Goal: Task Accomplishment & Management: Manage account settings

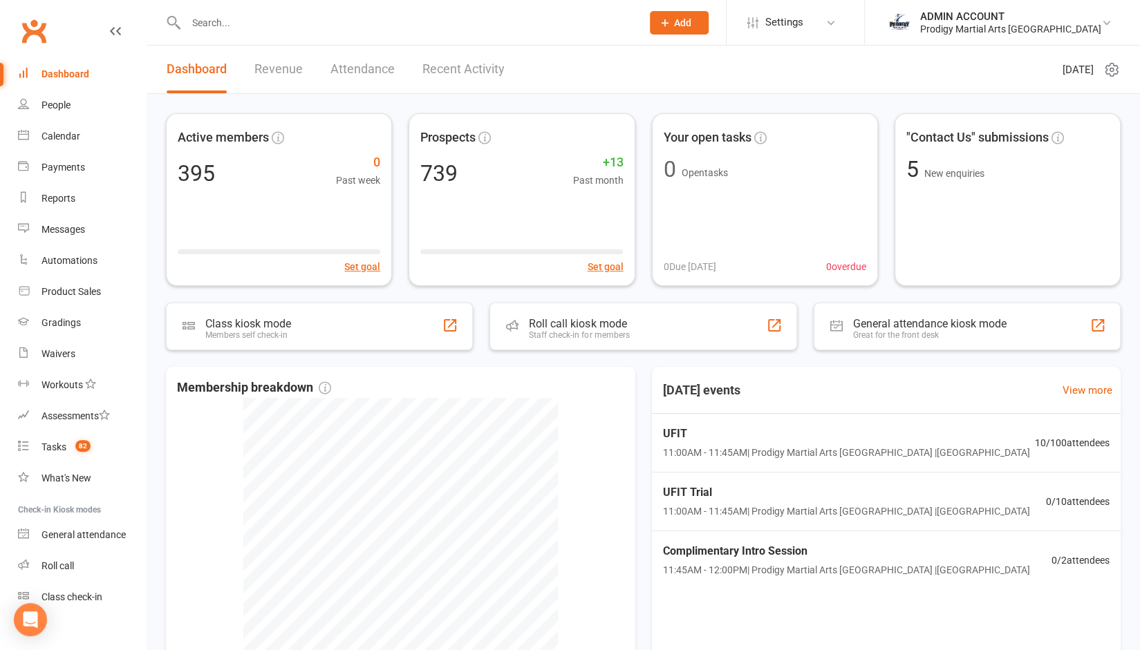
click at [216, 21] on input "text" at bounding box center [407, 22] width 450 height 19
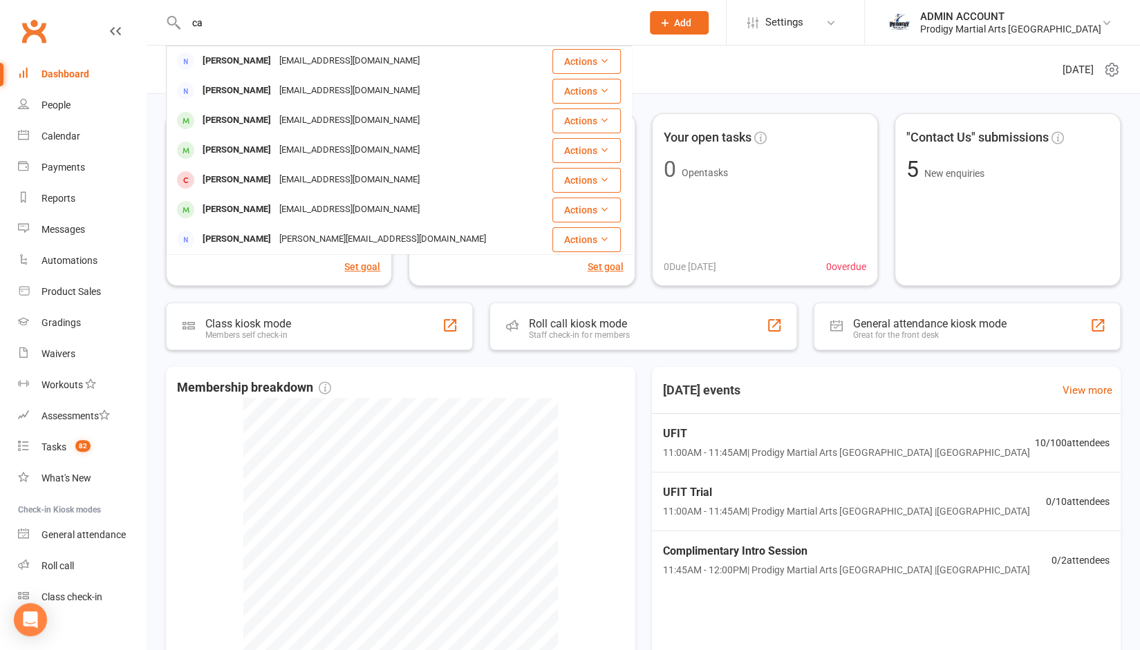
type input "c"
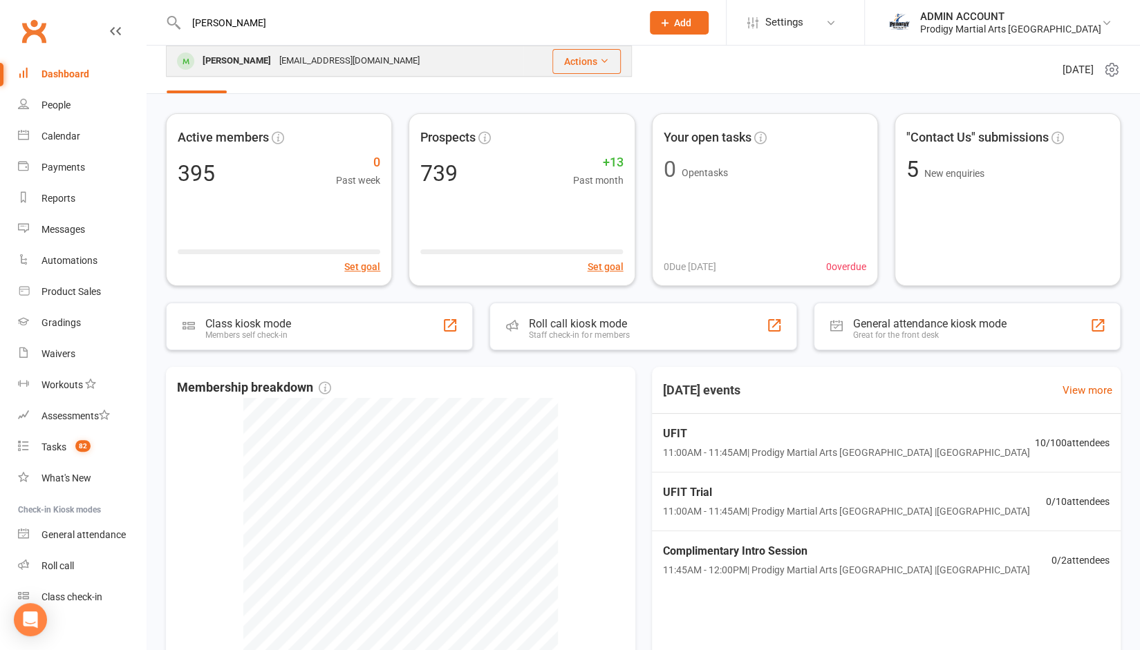
type input "[PERSON_NAME]"
click at [234, 59] on div "[PERSON_NAME]" at bounding box center [236, 61] width 77 height 20
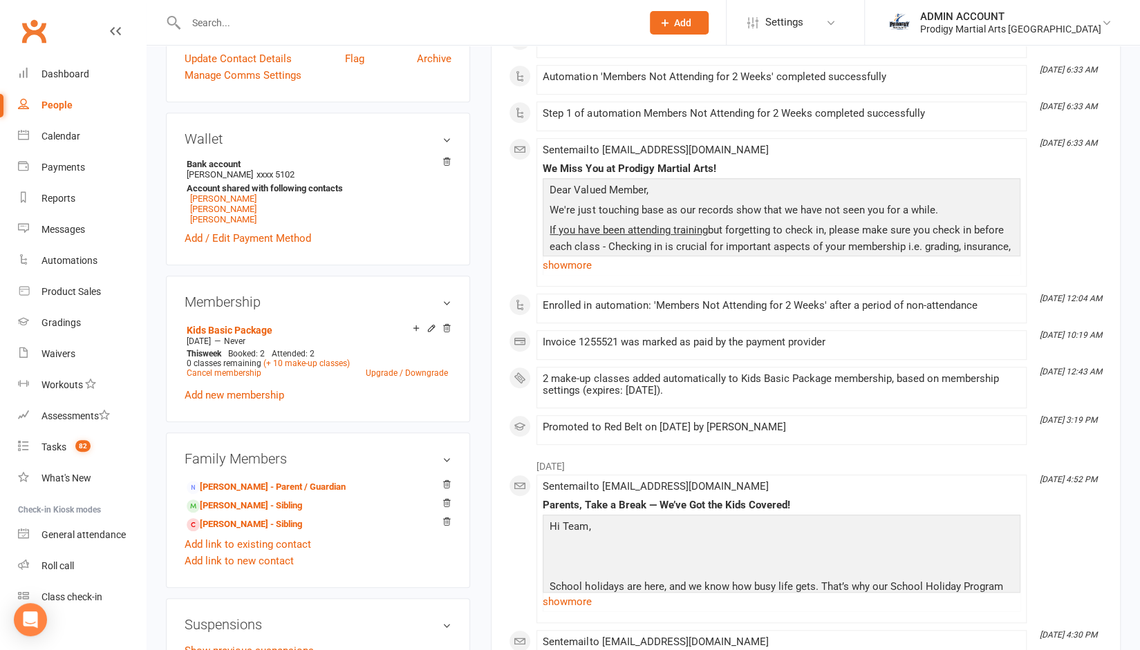
scroll to position [390, 0]
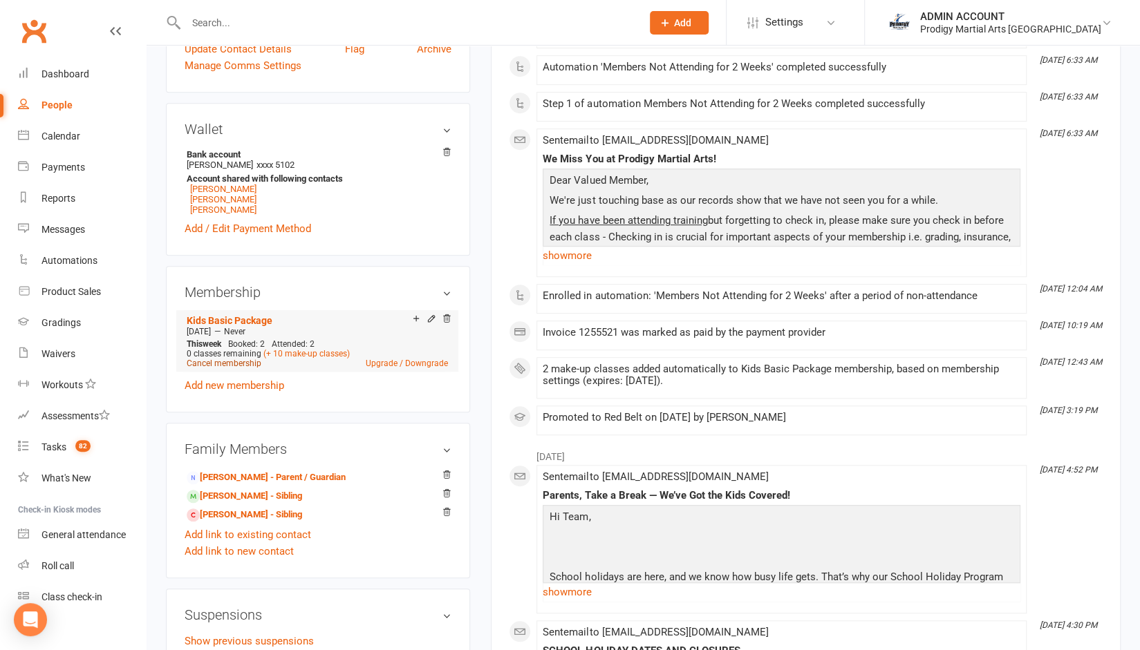
click at [223, 367] on link "Cancel membership" at bounding box center [224, 364] width 75 height 10
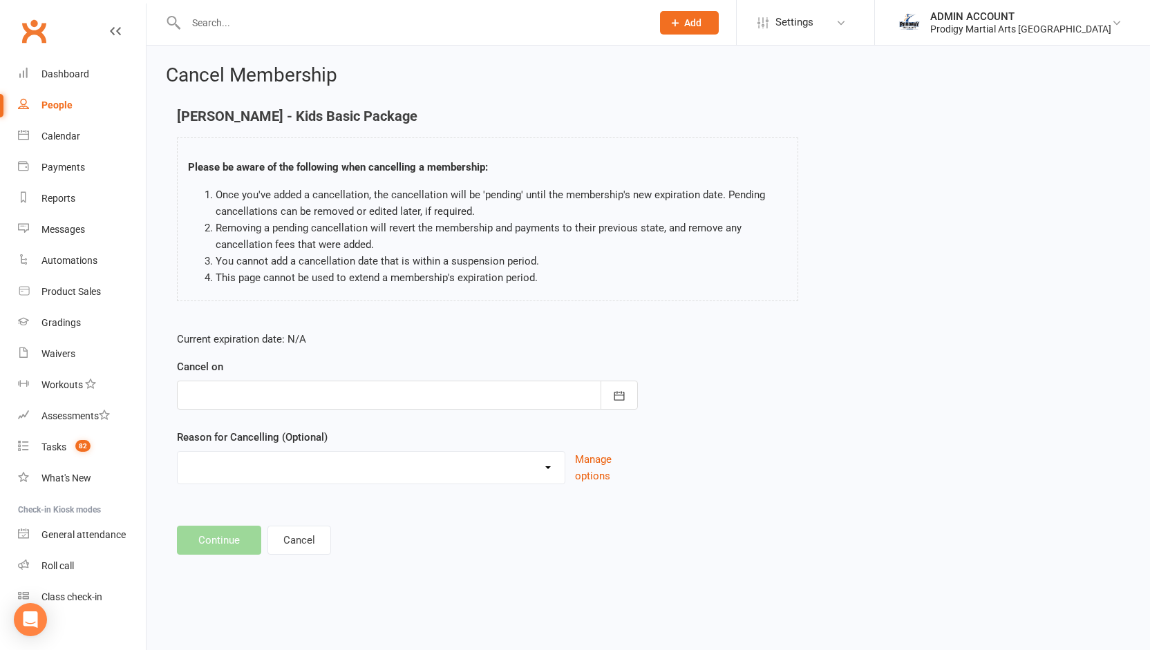
click at [234, 394] on div at bounding box center [407, 395] width 461 height 29
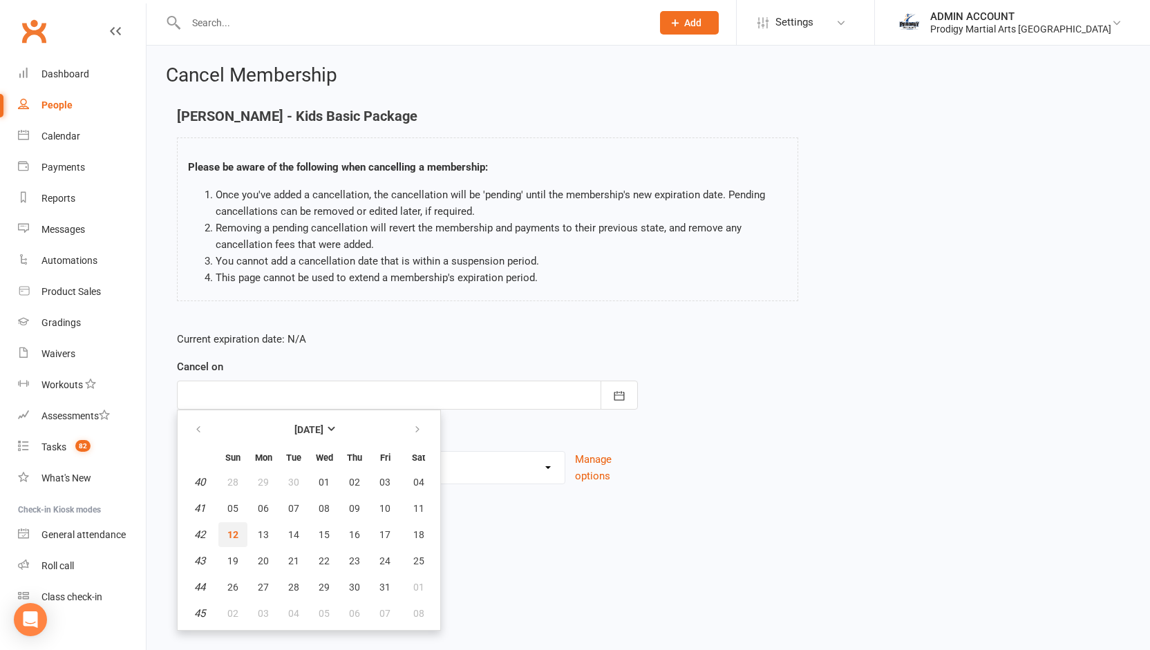
click at [234, 529] on span "12" at bounding box center [232, 534] width 11 height 11
type input "[DATE]"
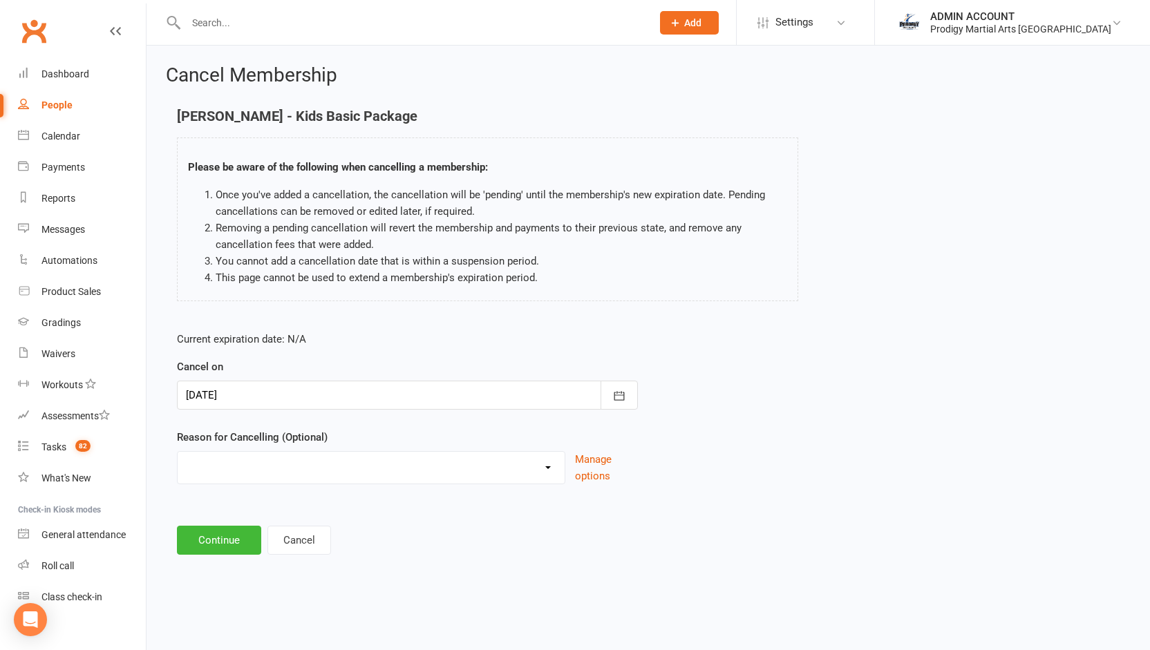
click at [247, 476] on select "Holiday Injury Loss of Interest Moving Scheduling Issues Other reason" at bounding box center [371, 466] width 387 height 28
select select "5"
click at [178, 452] on select "Holiday Injury Loss of Interest Moving Scheduling Issues Other reason" at bounding box center [371, 466] width 387 height 28
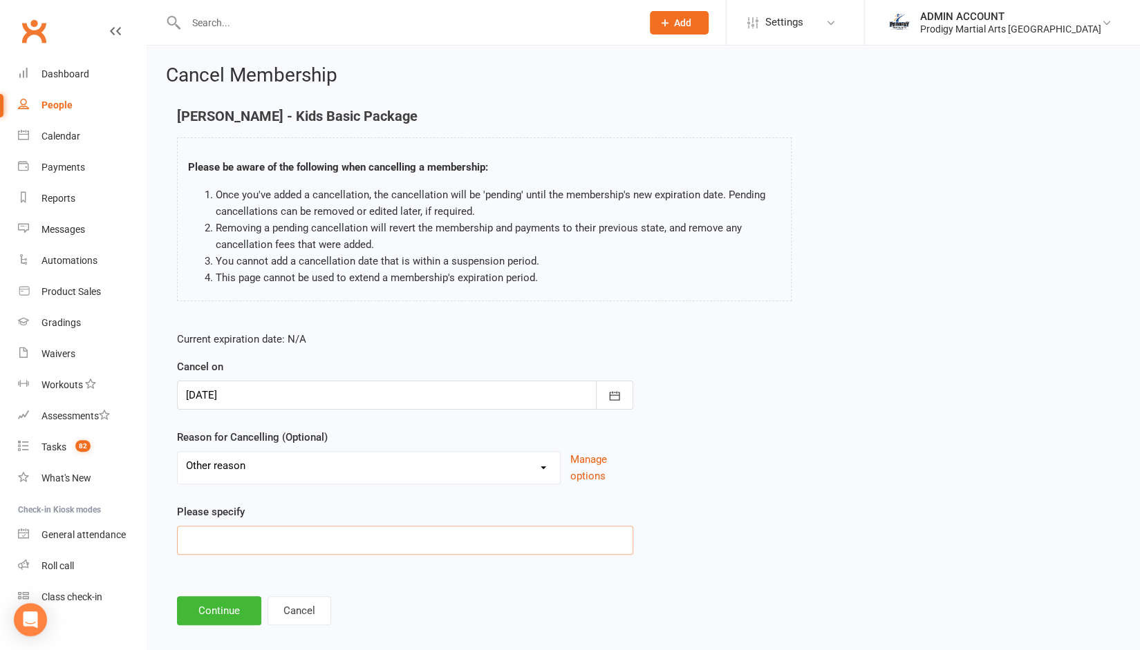
click at [238, 536] on input at bounding box center [405, 540] width 456 height 29
type input "Upgrade to weapons"
click at [221, 606] on button "Continue" at bounding box center [219, 610] width 84 height 29
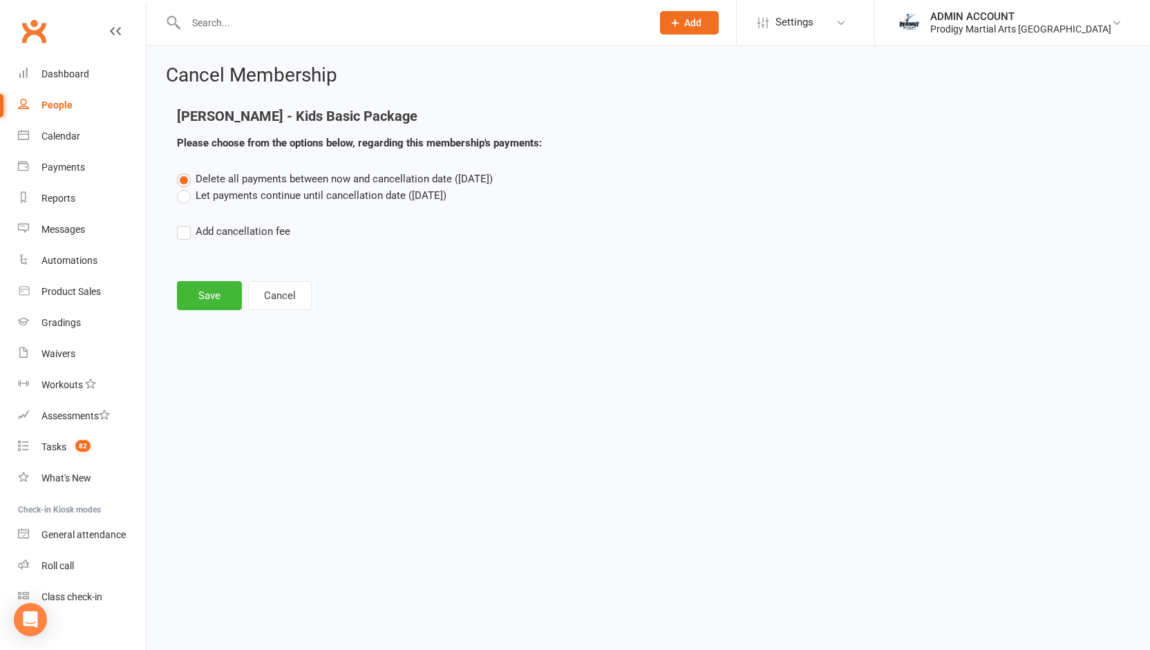
click at [232, 194] on label "Let payments continue until cancellation date ([DATE])" at bounding box center [312, 195] width 270 height 17
click at [186, 187] on input "Let payments continue until cancellation date ([DATE])" at bounding box center [181, 187] width 9 height 0
click at [198, 299] on button "Save" at bounding box center [209, 295] width 65 height 29
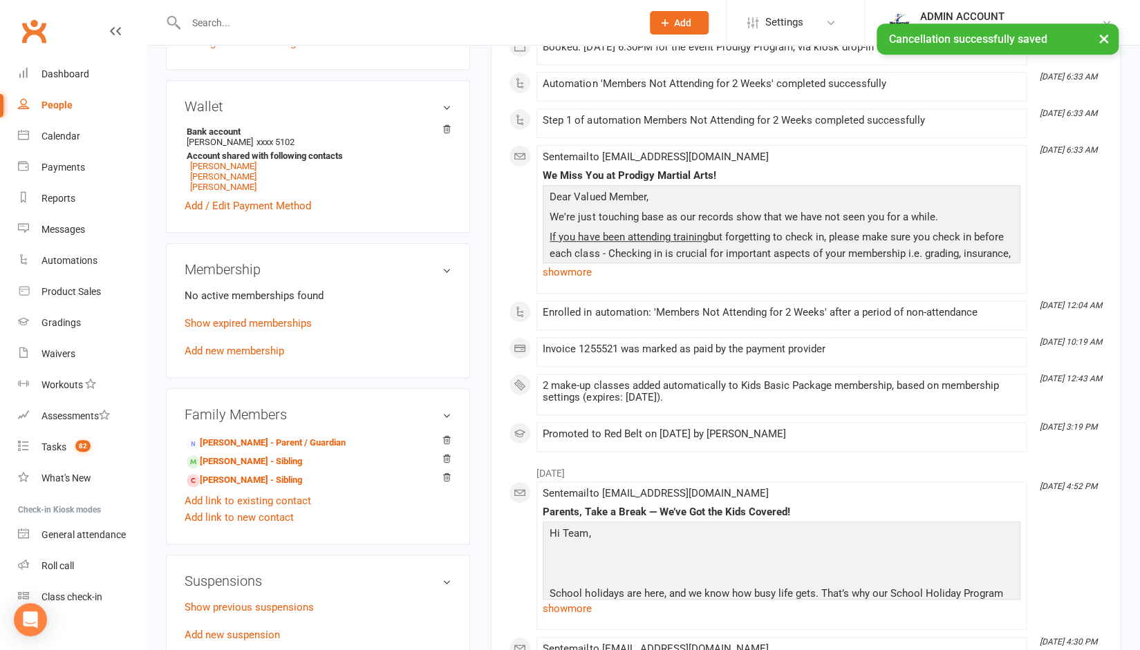
scroll to position [412, 0]
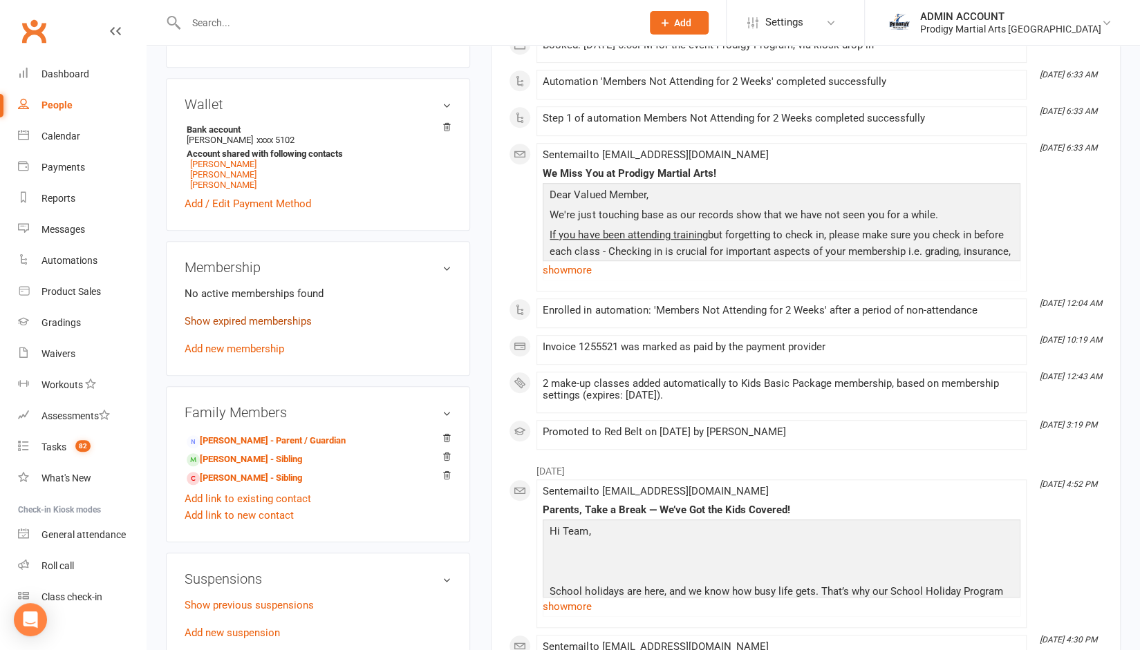
click at [289, 318] on link "Show expired memberships" at bounding box center [248, 321] width 127 height 12
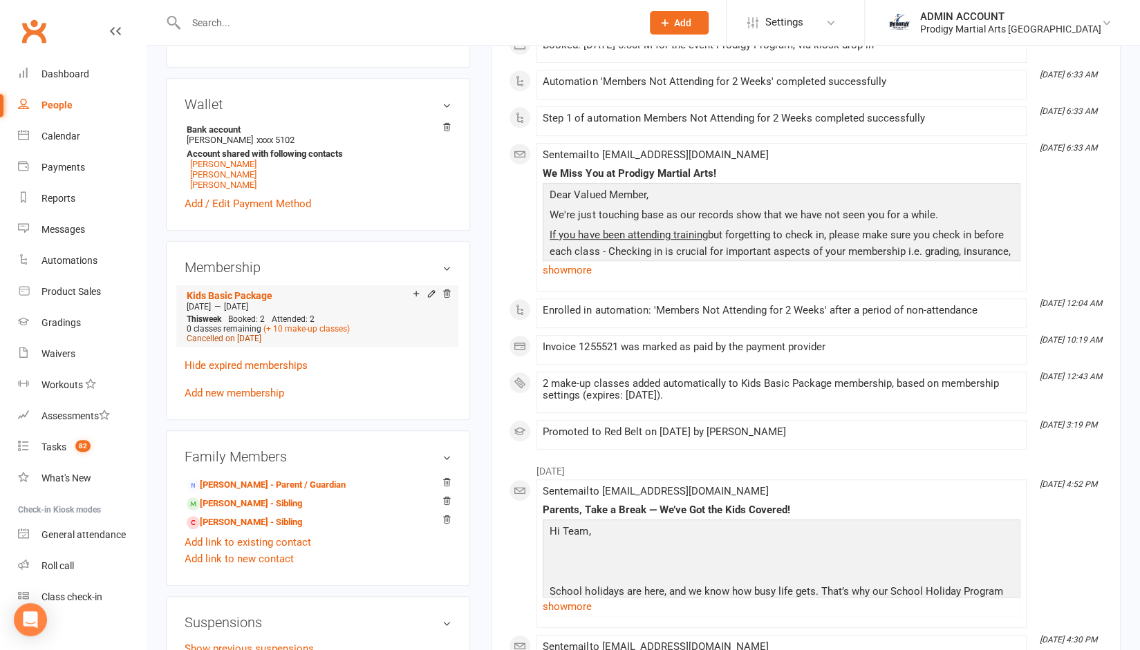
click at [247, 343] on span "Cancelled on [DATE]" at bounding box center [224, 339] width 75 height 10
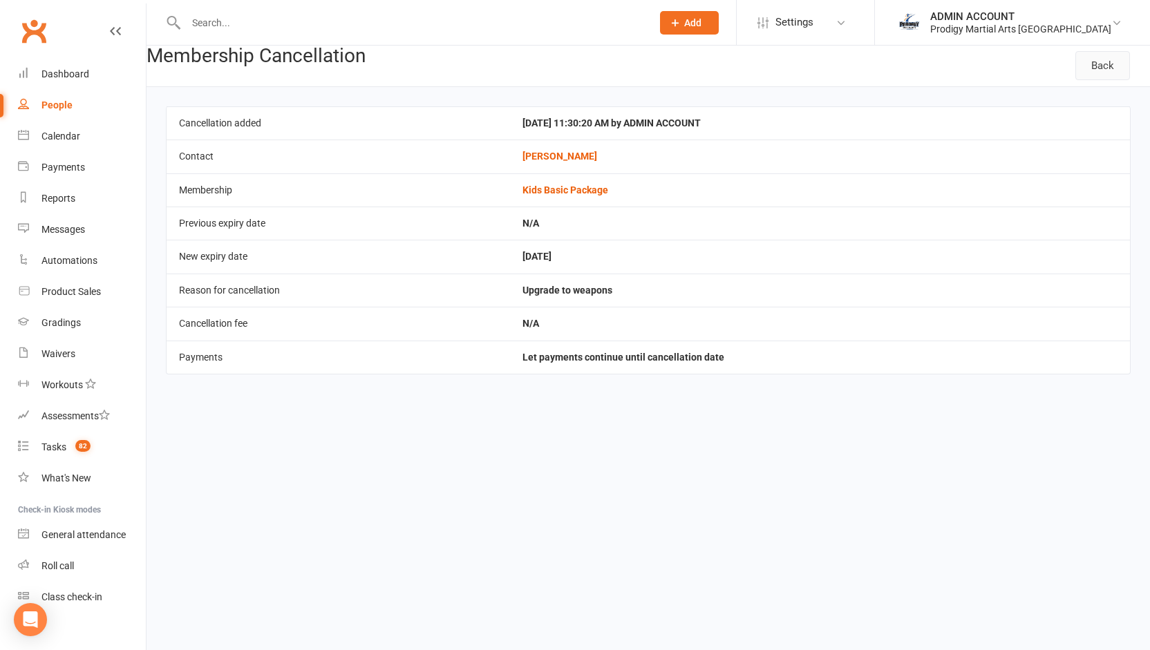
click at [1115, 60] on link "Back" at bounding box center [1102, 65] width 55 height 29
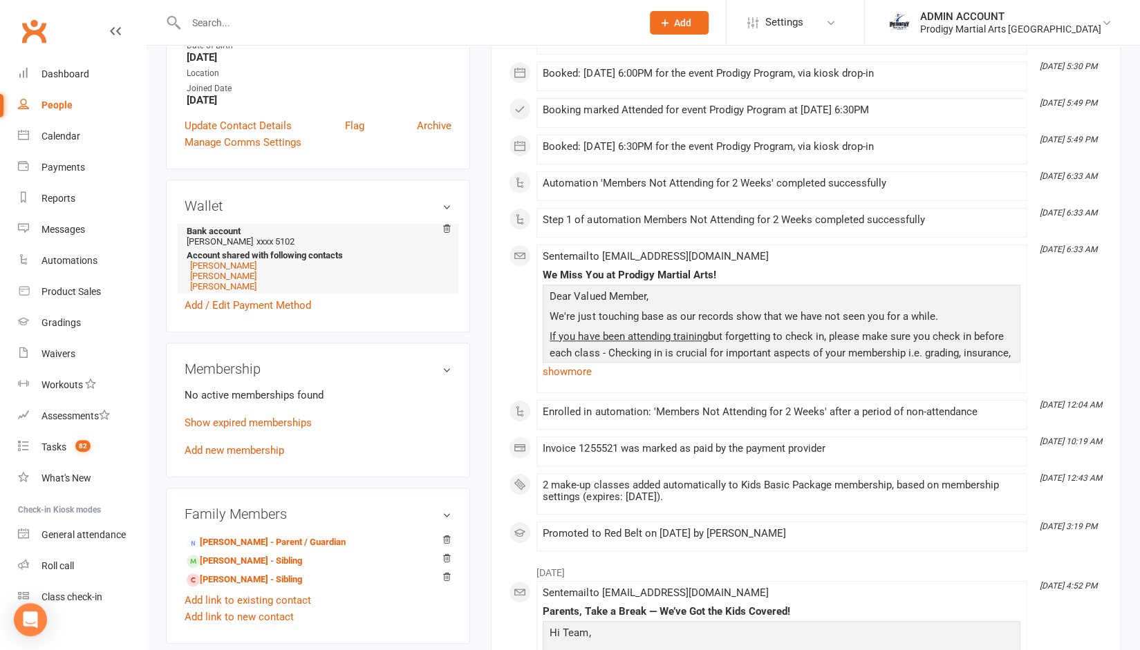
scroll to position [321, 0]
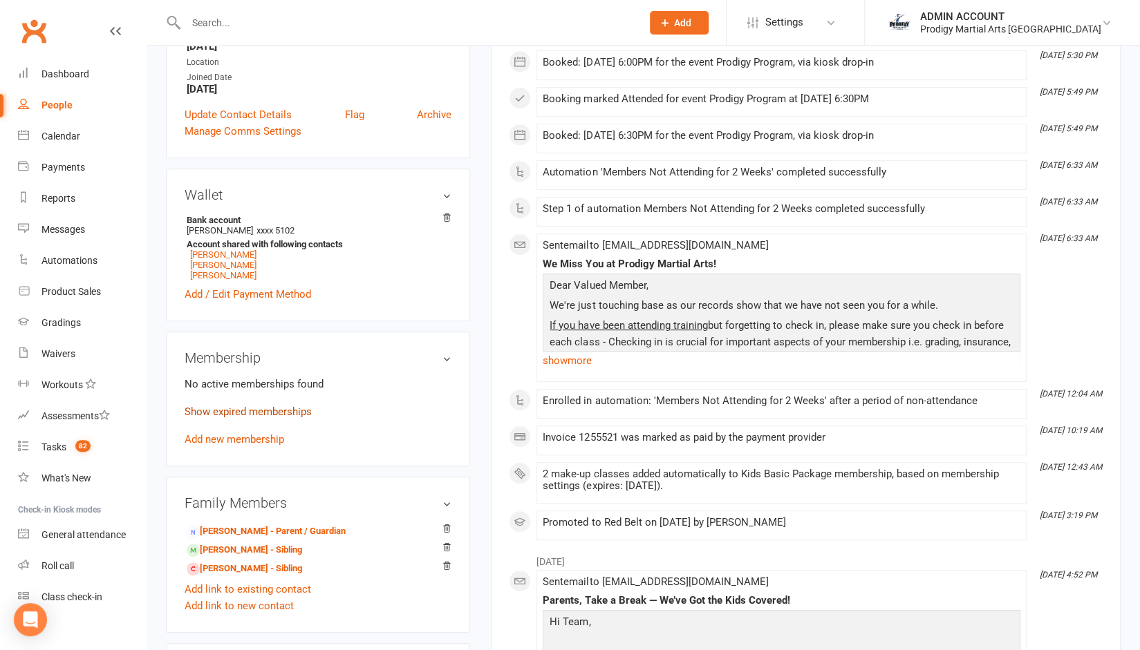
click at [275, 411] on link "Show expired memberships" at bounding box center [248, 412] width 127 height 12
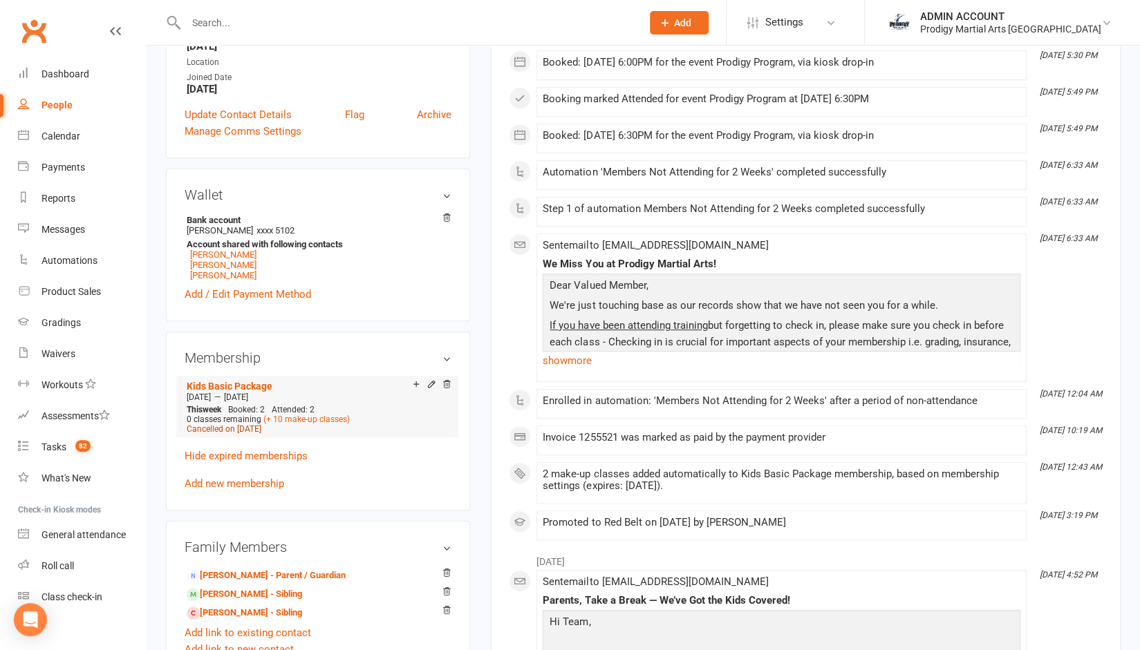
click at [238, 432] on span "Cancelled on [DATE]" at bounding box center [224, 429] width 75 height 10
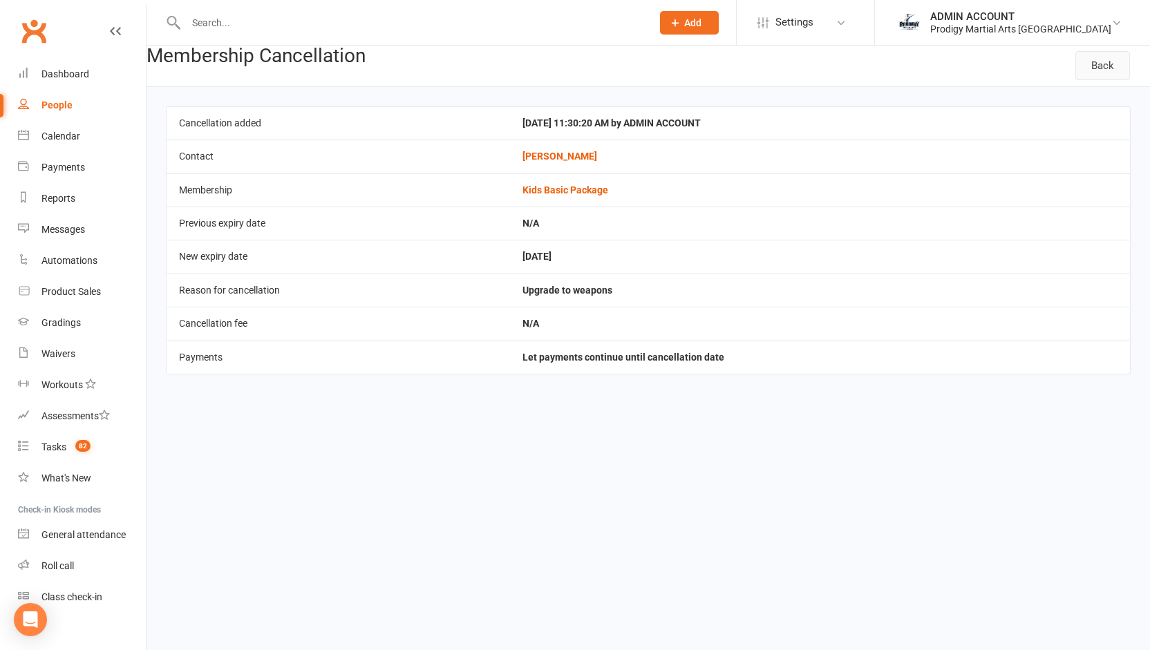
click at [1102, 65] on link "Back" at bounding box center [1102, 65] width 55 height 29
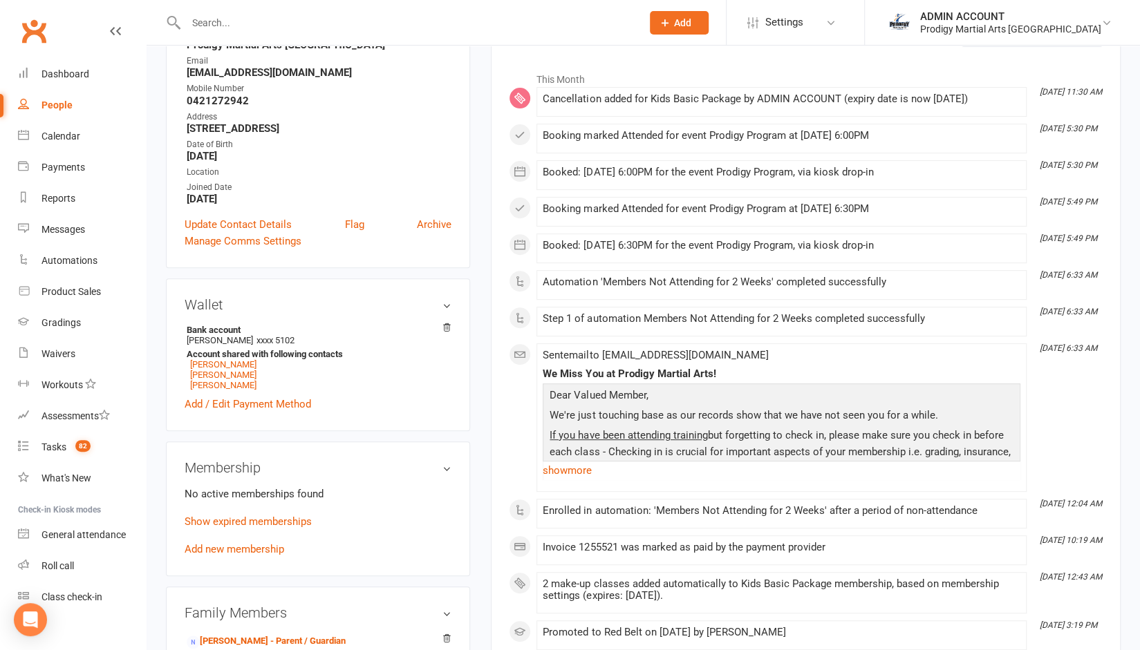
scroll to position [214, 0]
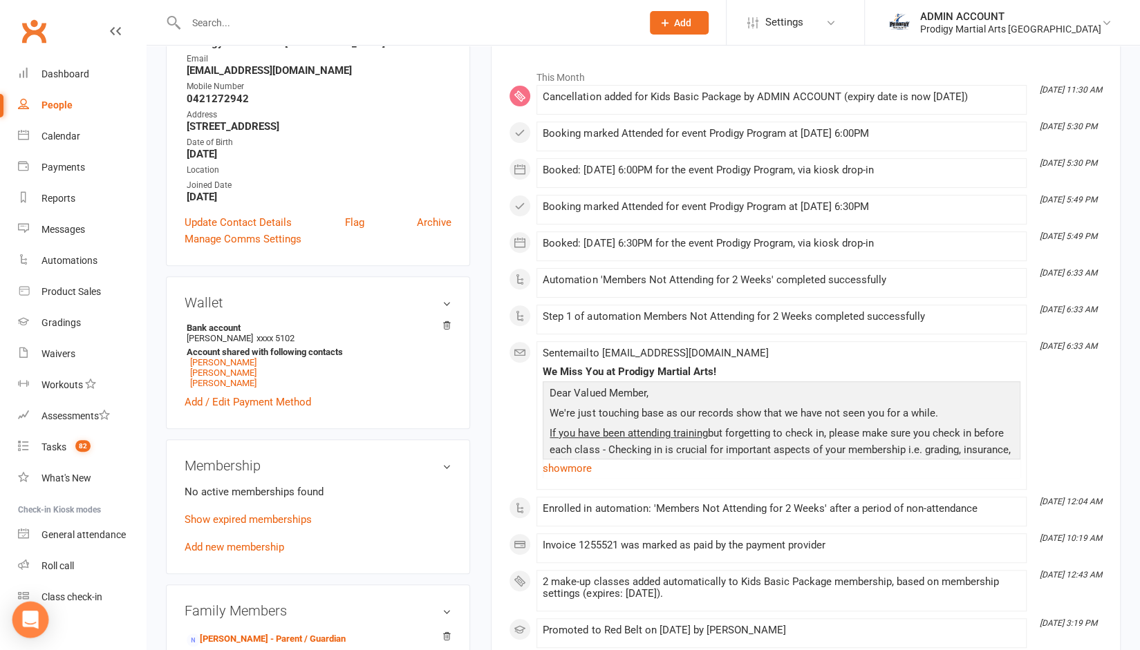
click at [30, 622] on icon "Open Intercom Messenger" at bounding box center [30, 620] width 16 height 18
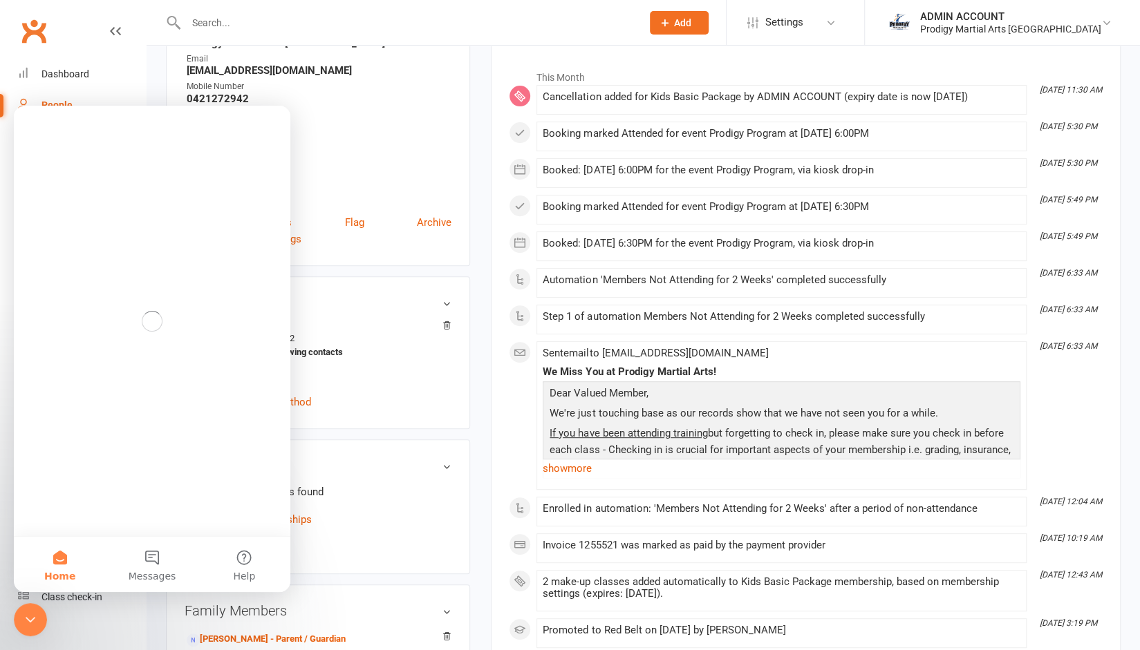
scroll to position [0, 0]
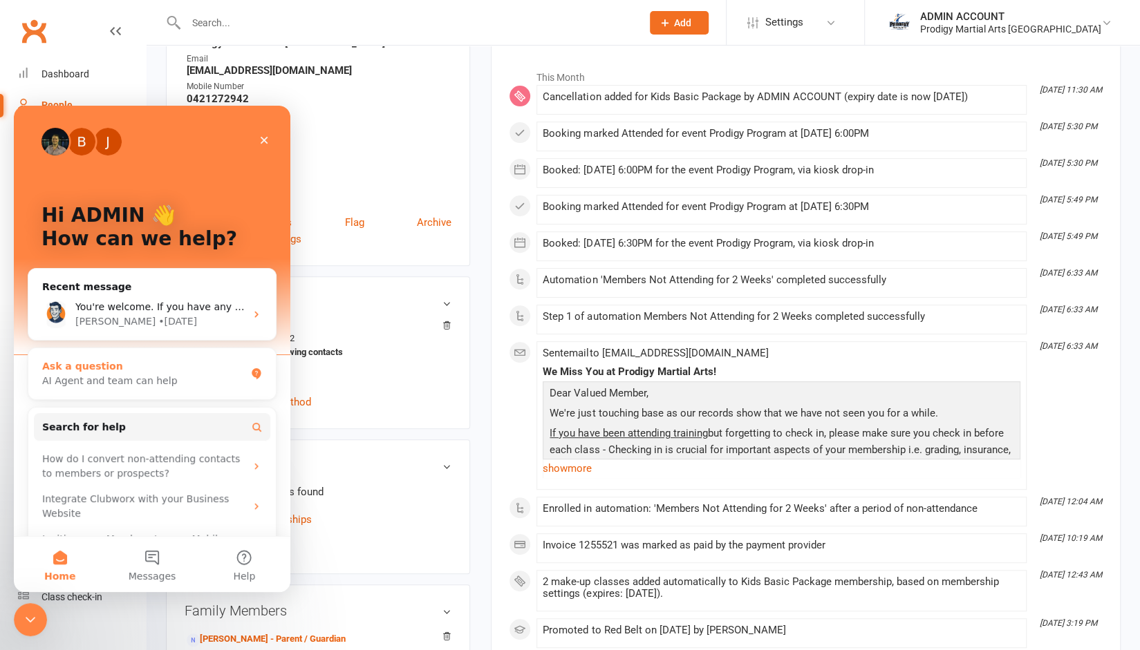
click at [140, 364] on div "Ask a question" at bounding box center [143, 366] width 203 height 15
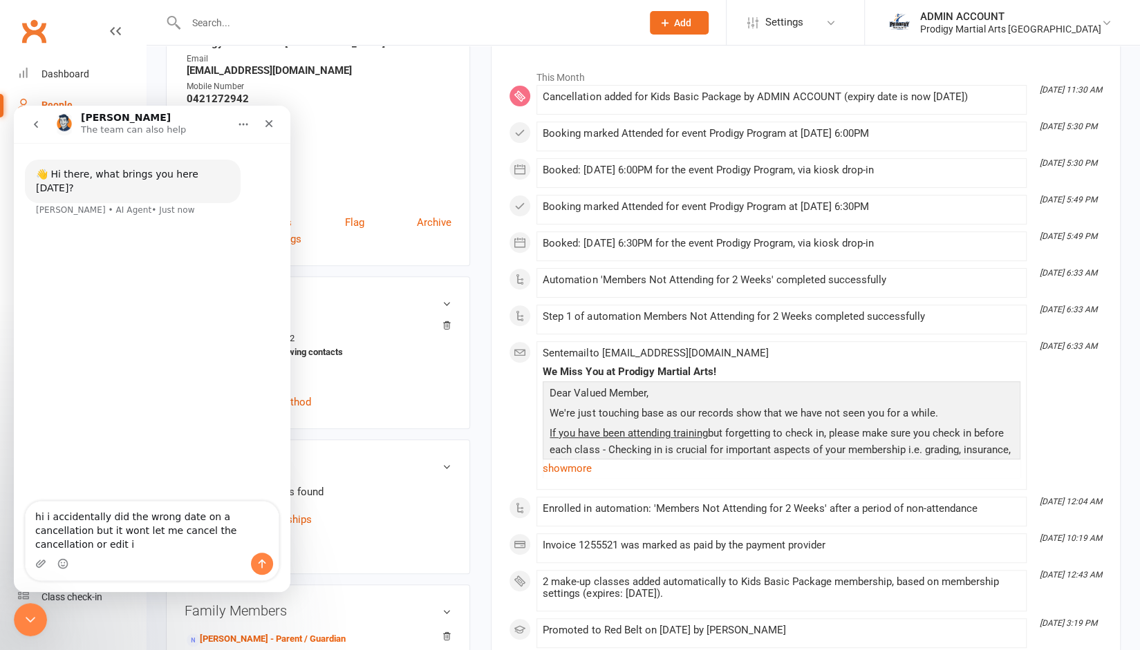
type textarea "hi i accidentally did the wrong date on a cancellation but it wont let me cance…"
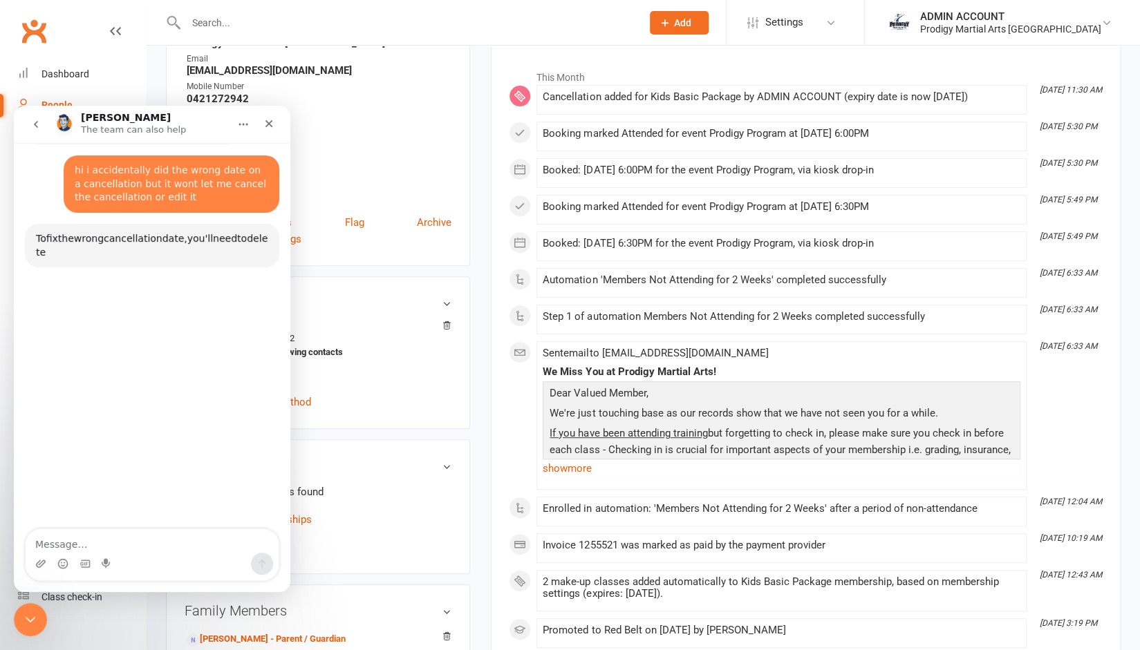
scroll to position [61, 0]
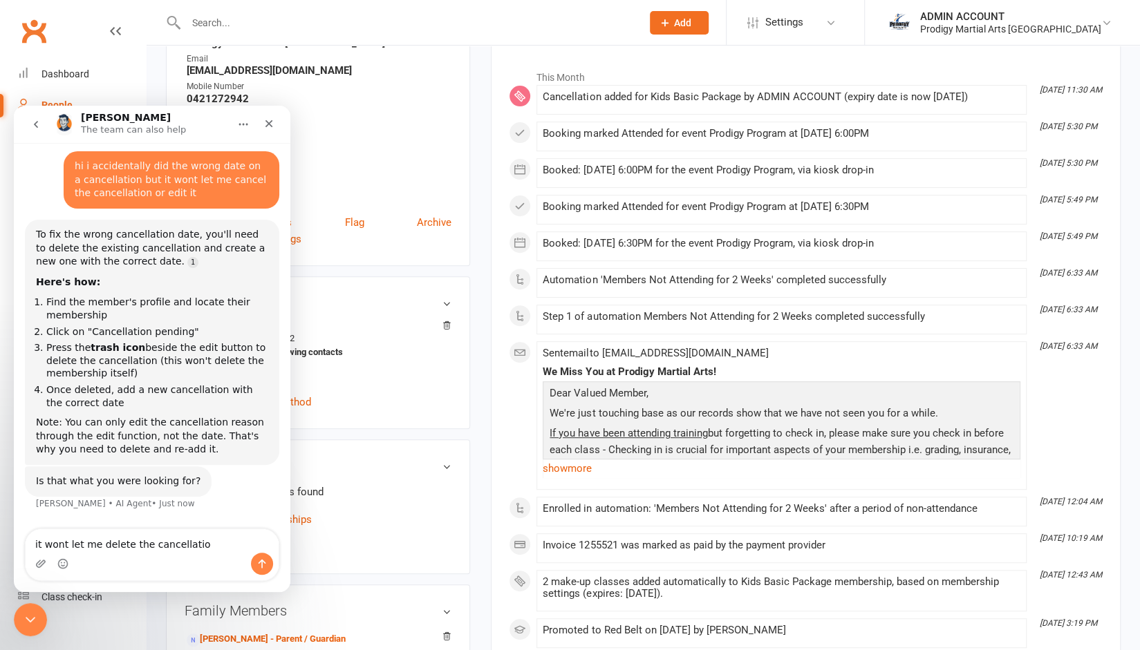
type textarea "it wont let me delete the cancellation"
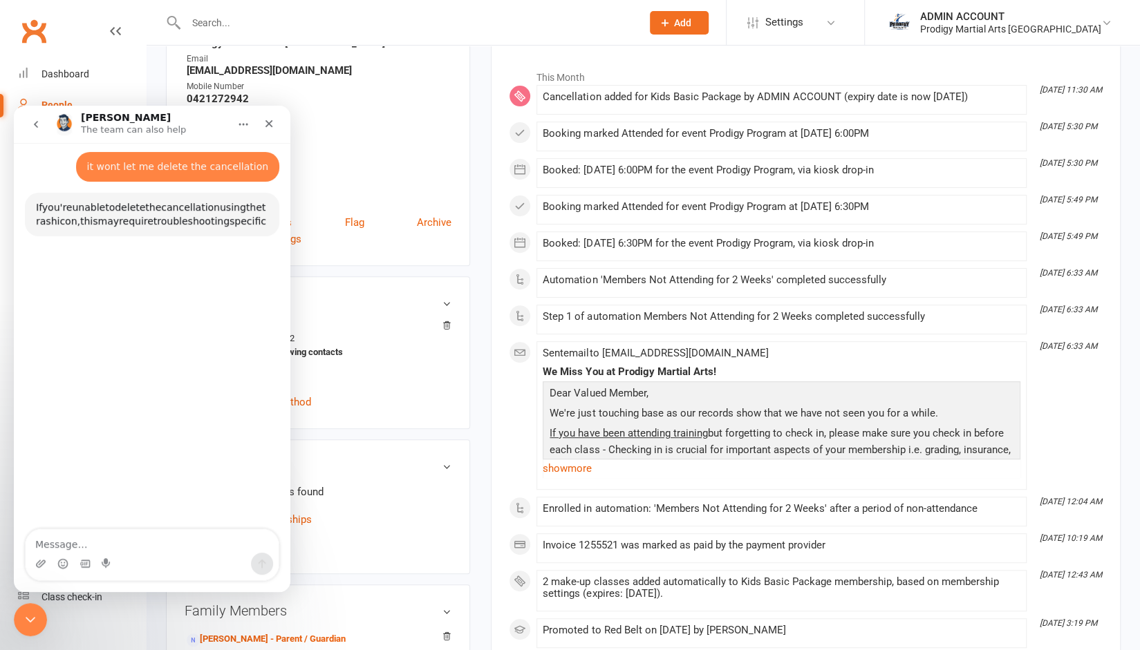
scroll to position [417, 0]
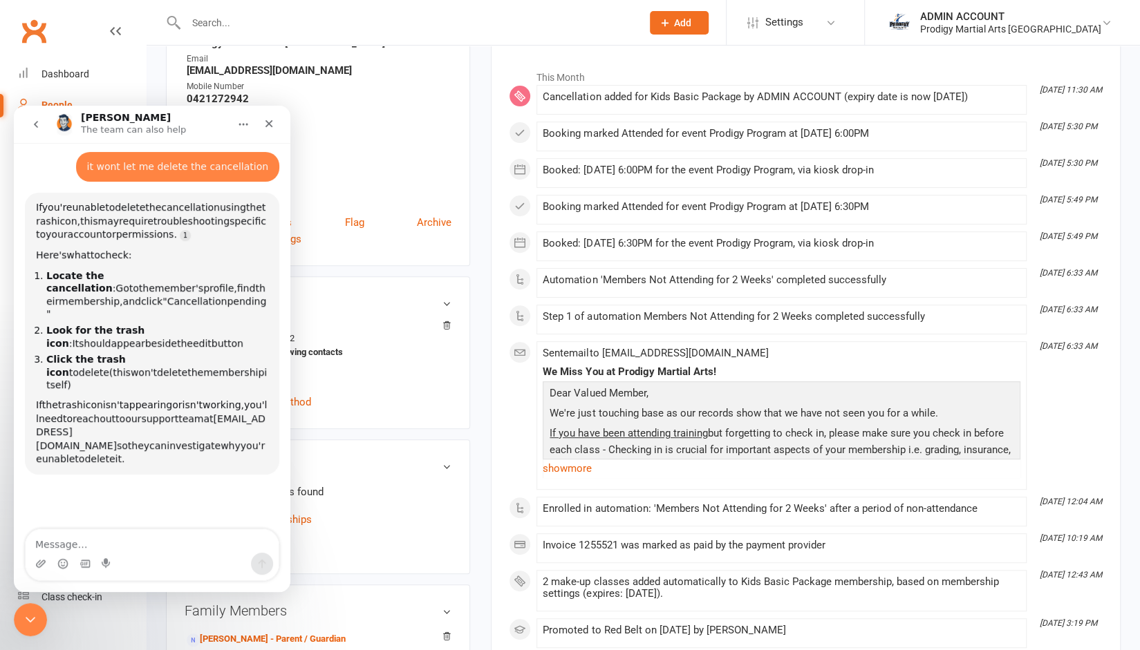
click at [379, 433] on aside "upload photo change photo [PERSON_NAME] Activated [DATE] Added [DATE] Cancelled…" at bounding box center [318, 528] width 304 height 1354
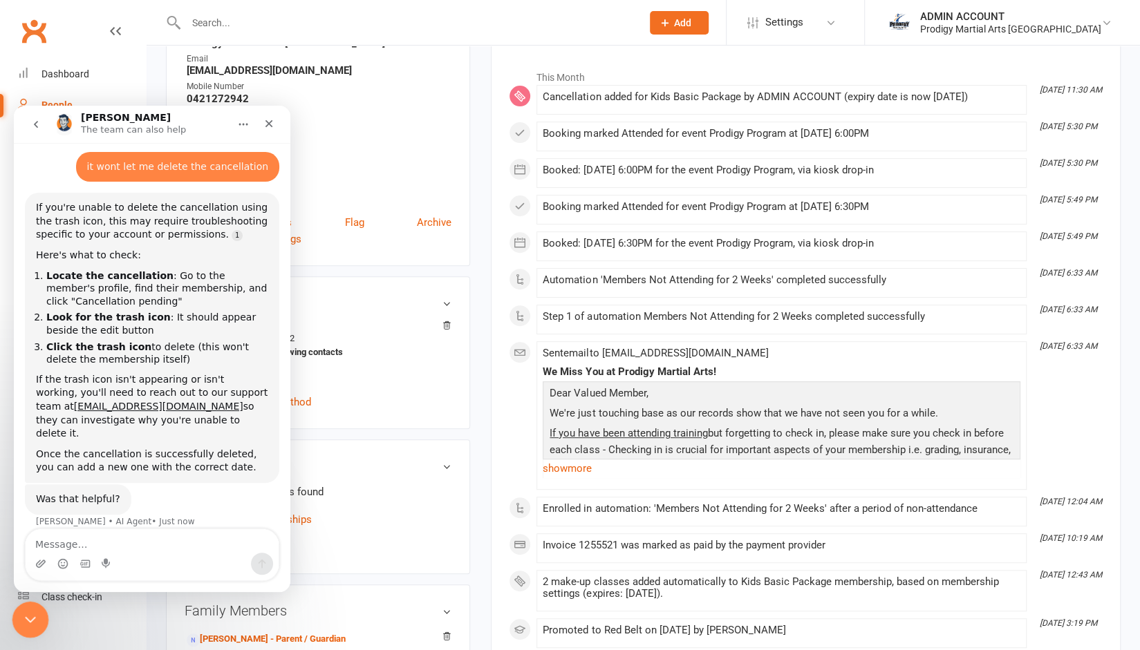
click at [32, 618] on icon "Close Intercom Messenger" at bounding box center [28, 618] width 17 height 17
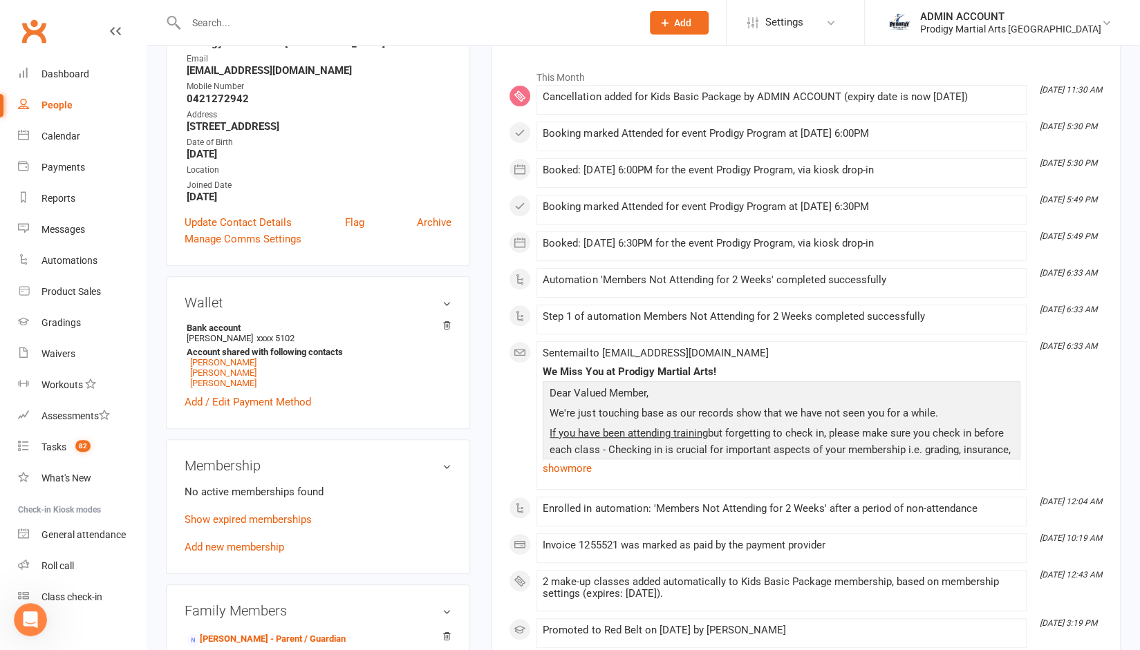
scroll to position [405, 0]
click at [274, 526] on link "Show expired memberships" at bounding box center [248, 520] width 127 height 12
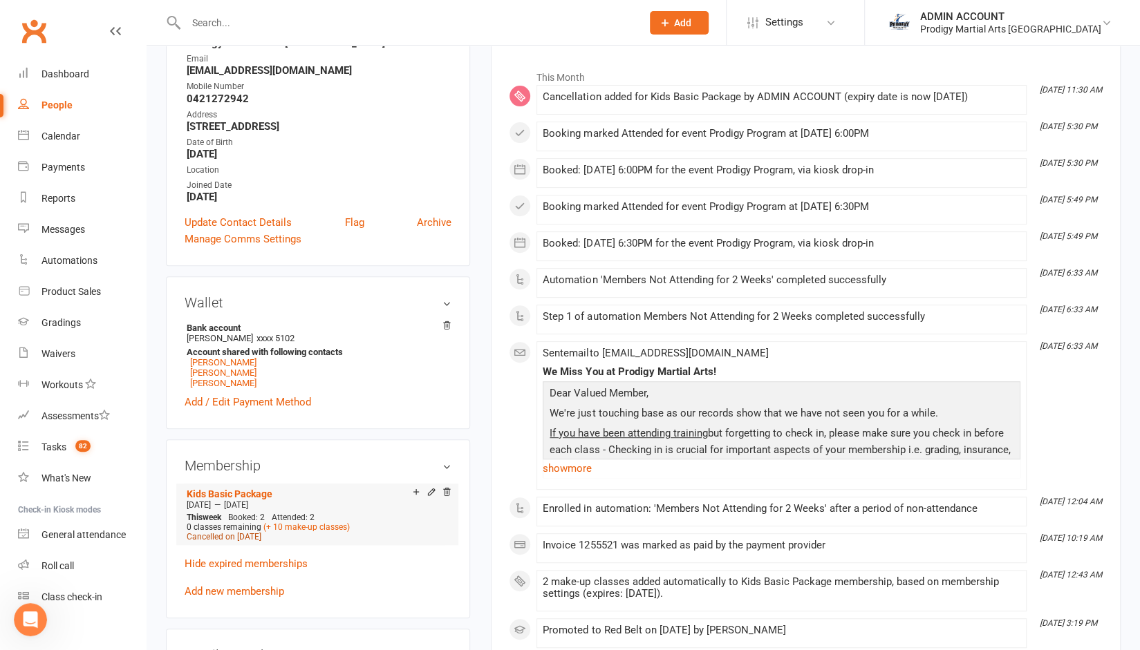
click at [261, 535] on span "Cancelled on [DATE]" at bounding box center [224, 537] width 75 height 10
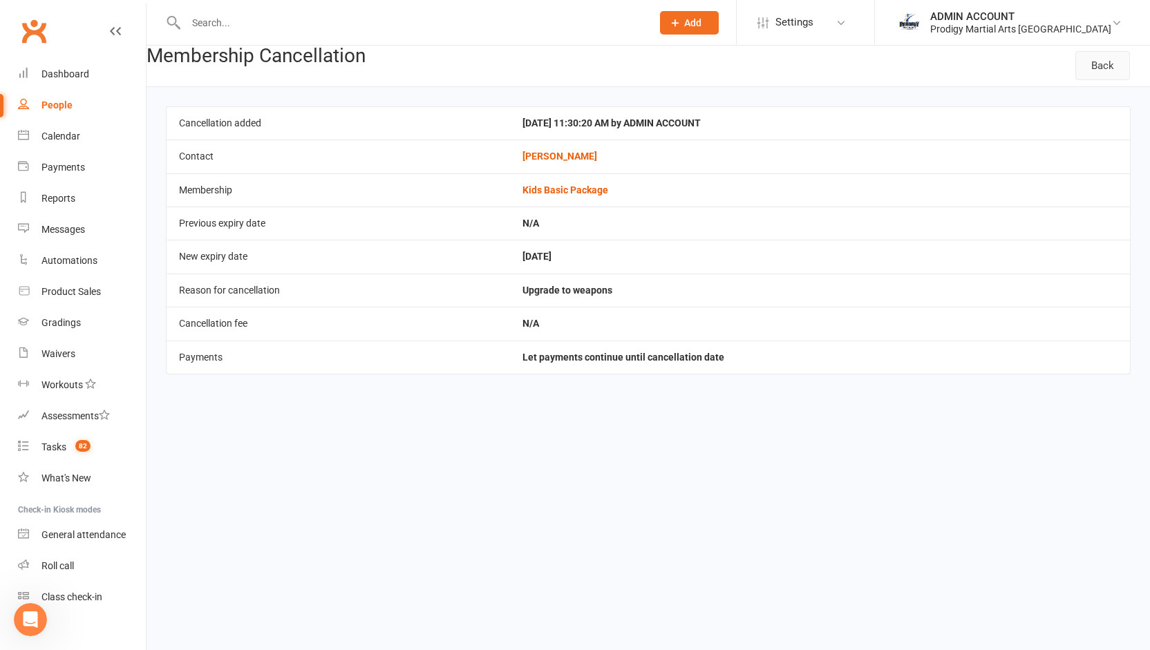
click at [1116, 68] on link "Back" at bounding box center [1102, 65] width 55 height 29
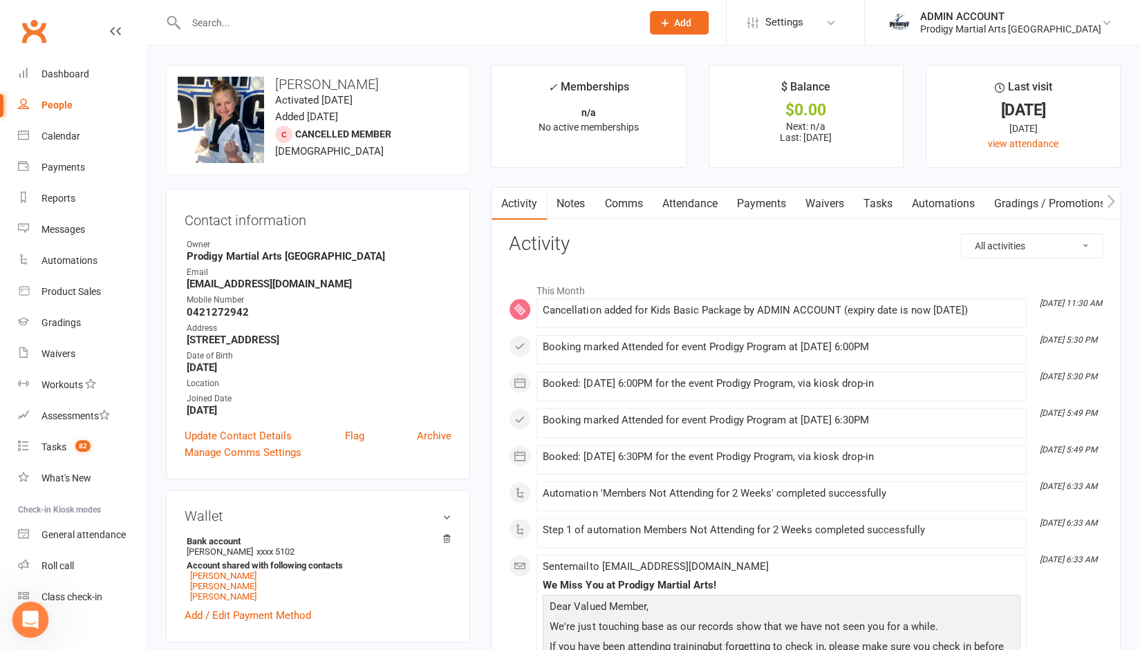
click at [31, 621] on icon "Open Intercom Messenger" at bounding box center [28, 618] width 23 height 23
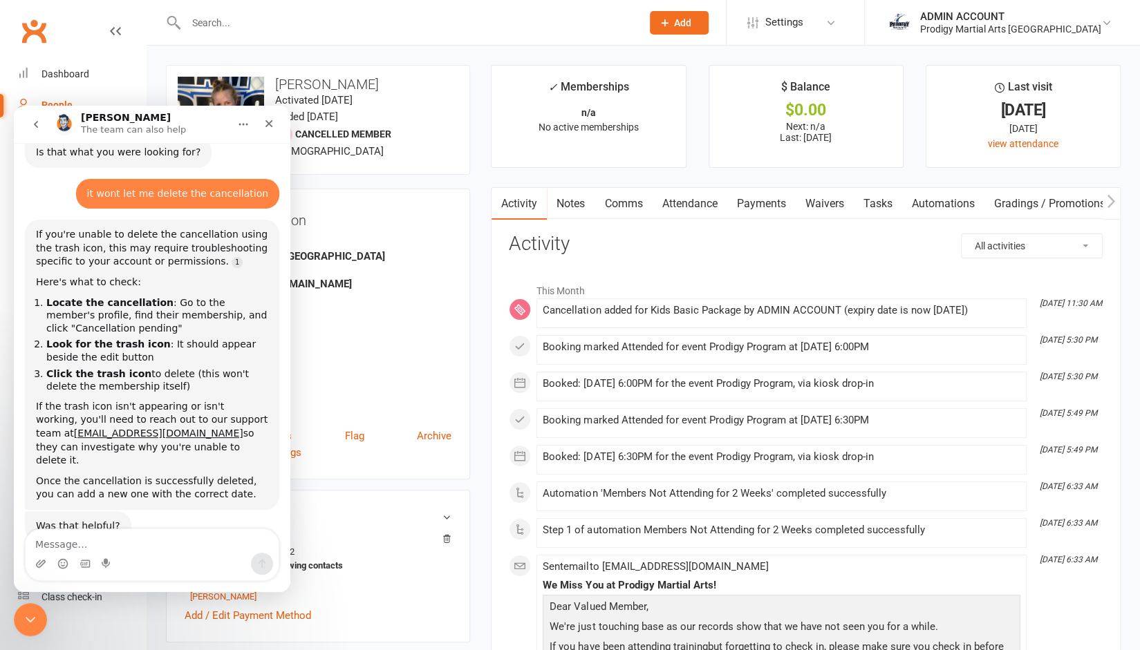
scroll to position [405, 0]
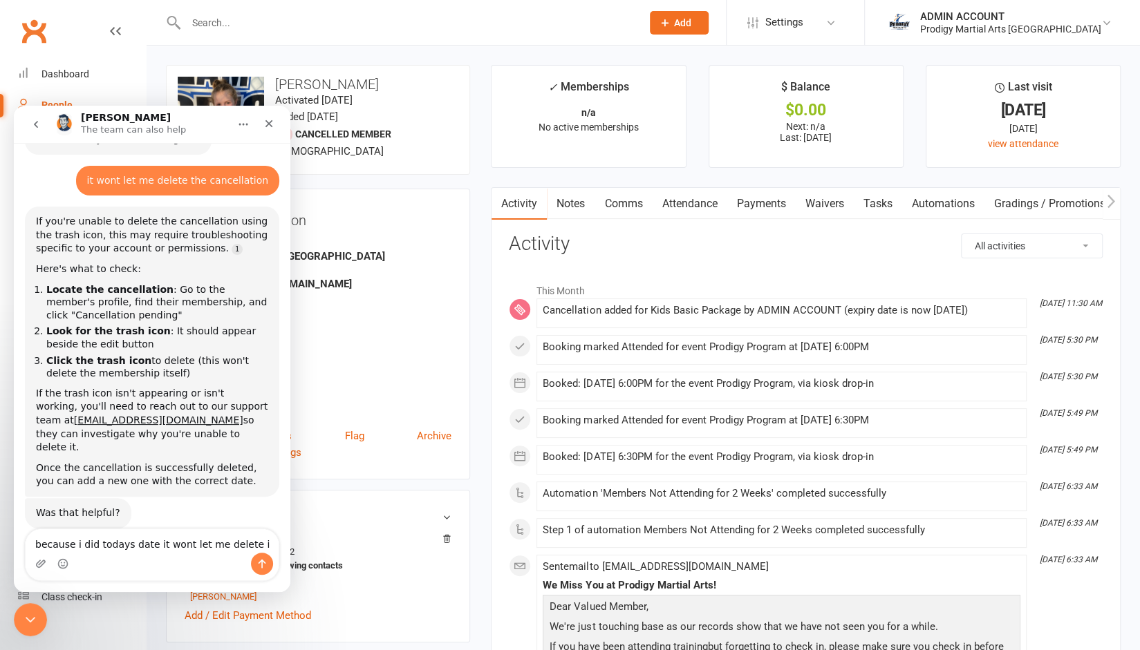
type textarea "because i did todays date it wont let me delete it"
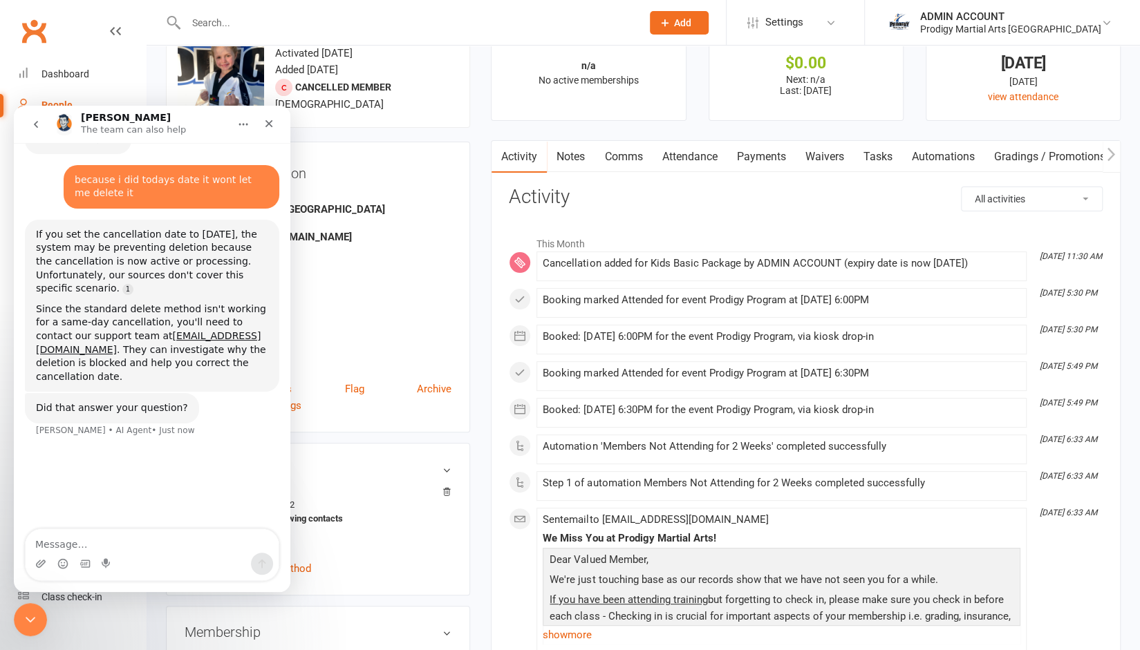
scroll to position [41, 0]
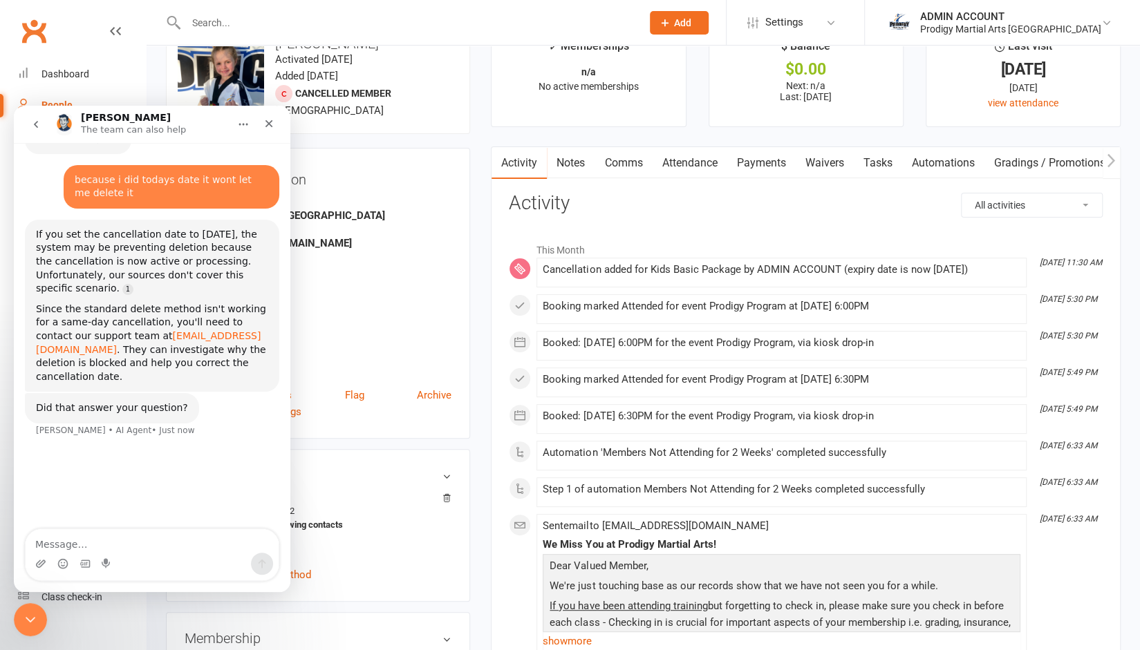
click at [140, 330] on link "[EMAIL_ADDRESS][DOMAIN_NAME]" at bounding box center [148, 342] width 225 height 25
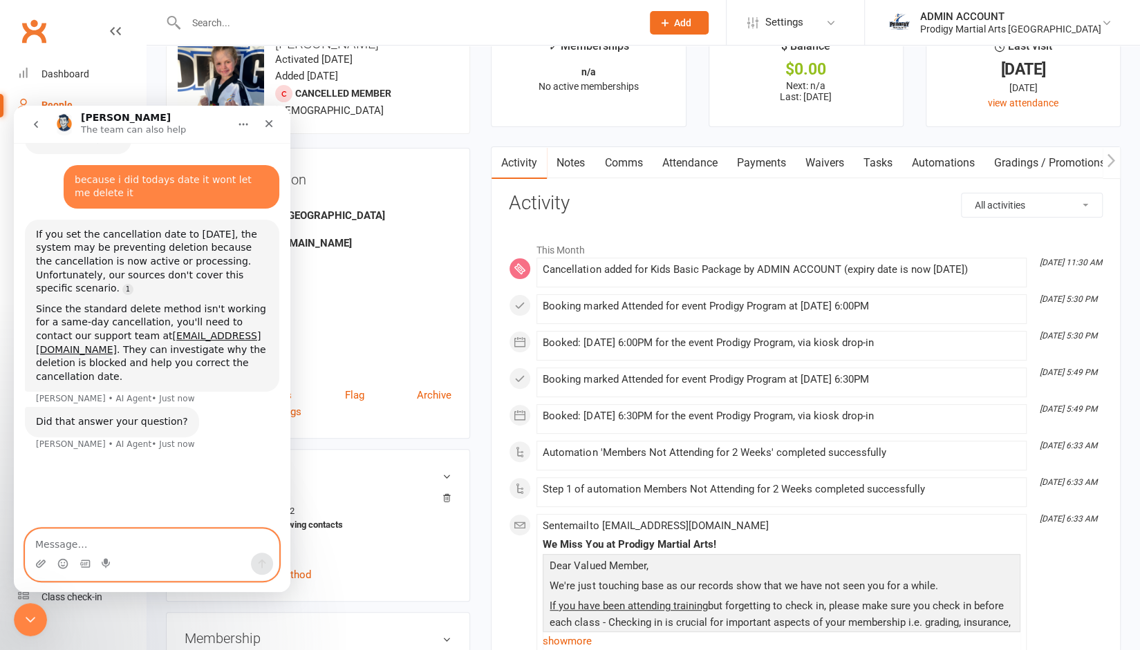
click at [73, 539] on textarea "Message…" at bounding box center [152, 540] width 253 height 23
type textarea "yes"
click at [35, 126] on icon "go back" at bounding box center [35, 124] width 11 height 11
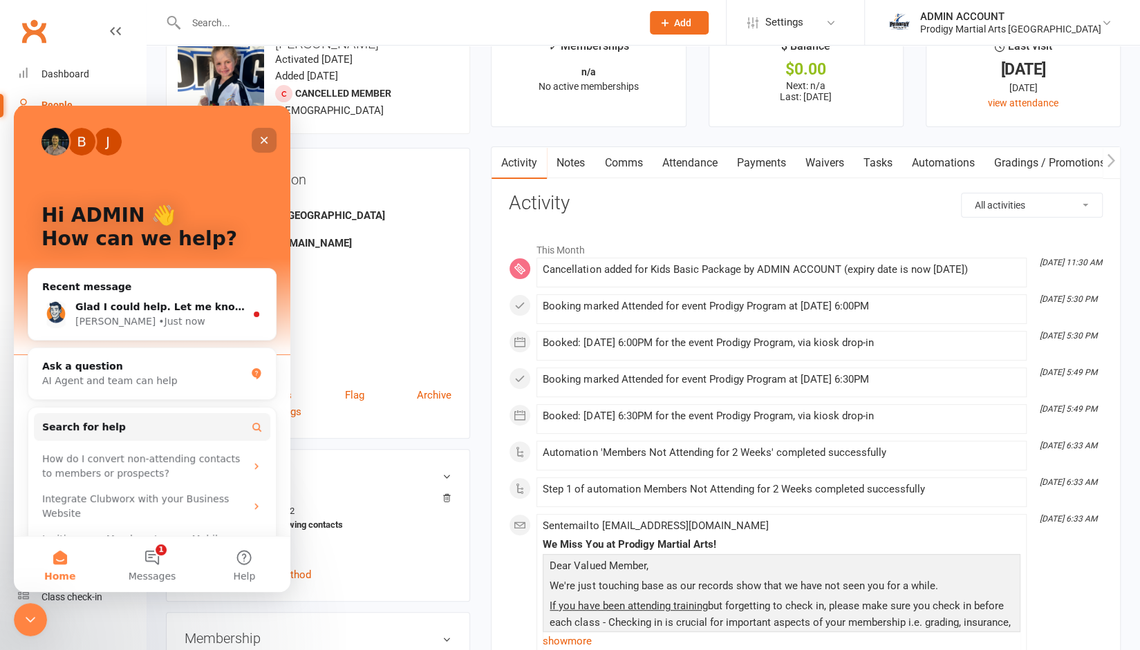
click at [265, 137] on icon "Close" at bounding box center [263, 140] width 11 height 11
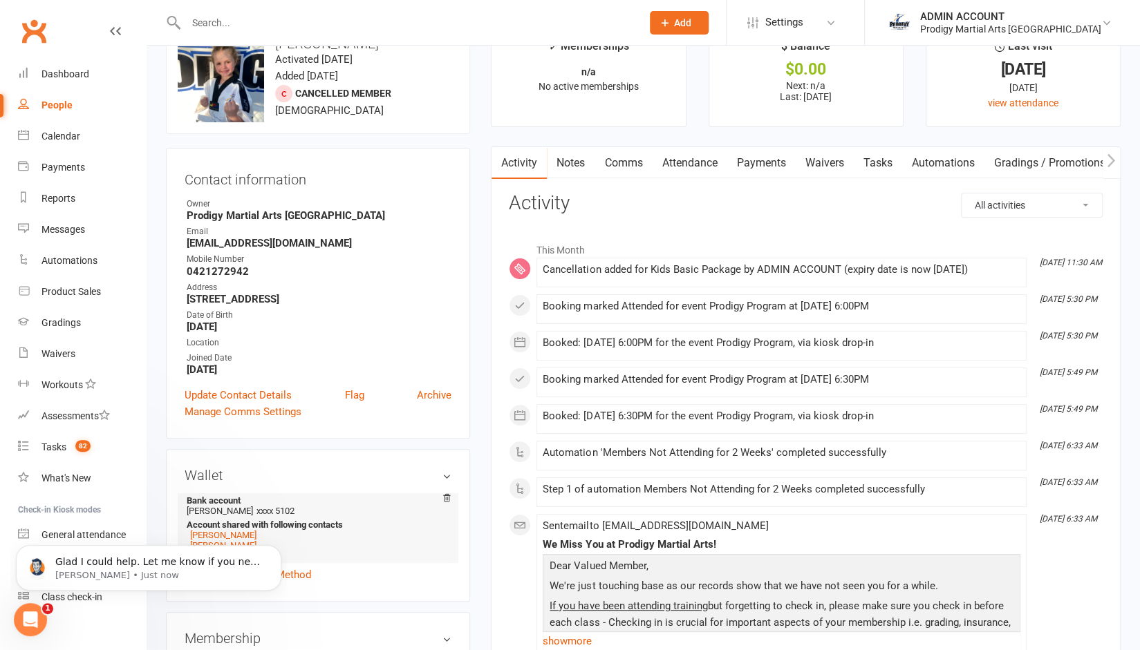
scroll to position [0, 0]
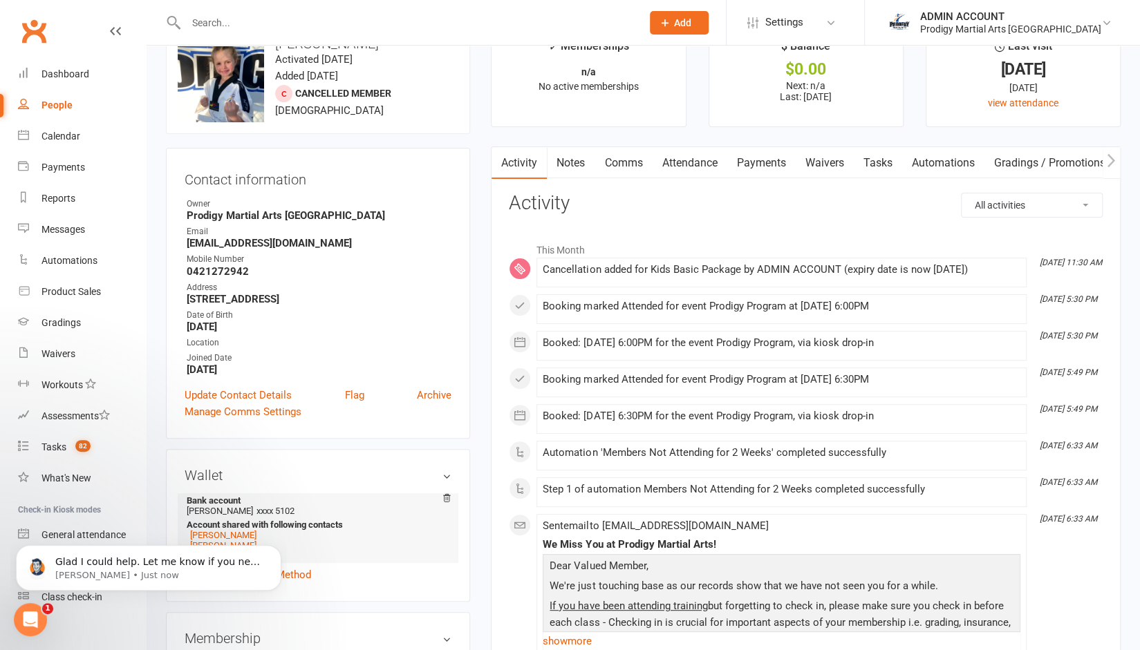
drag, startPoint x: 337, startPoint y: 548, endPoint x: 422, endPoint y: 547, distance: 84.3
click at [422, 547] on li "[PERSON_NAME]" at bounding box center [316, 545] width 258 height 10
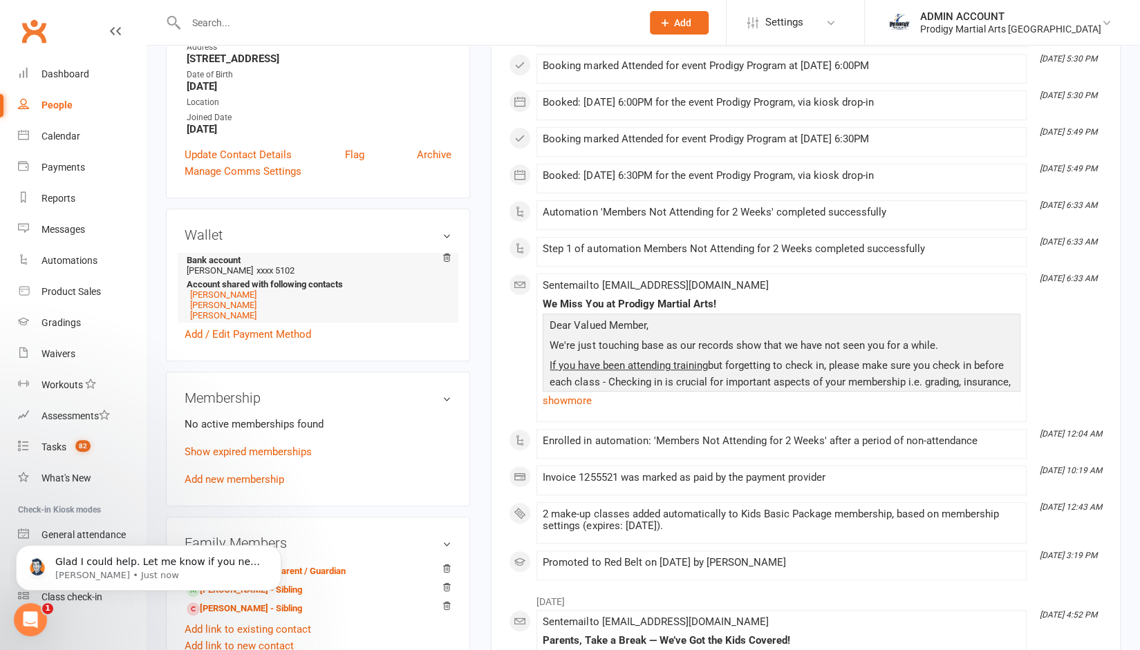
scroll to position [283, 0]
click at [202, 480] on link "Add new membership" at bounding box center [235, 478] width 100 height 12
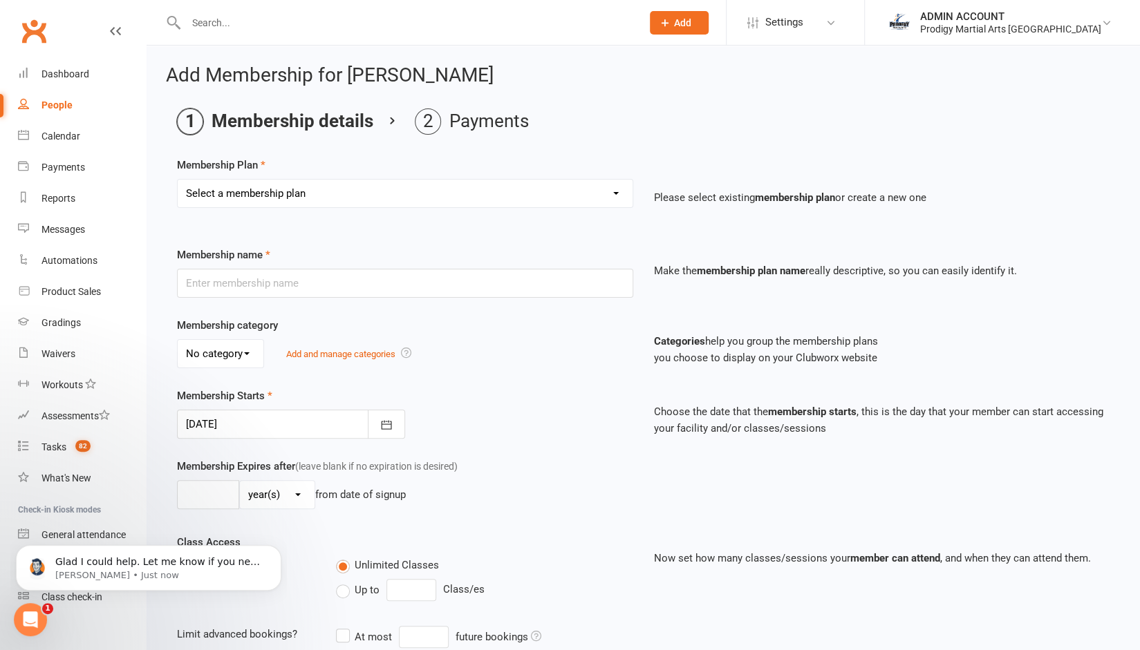
scroll to position [251, 0]
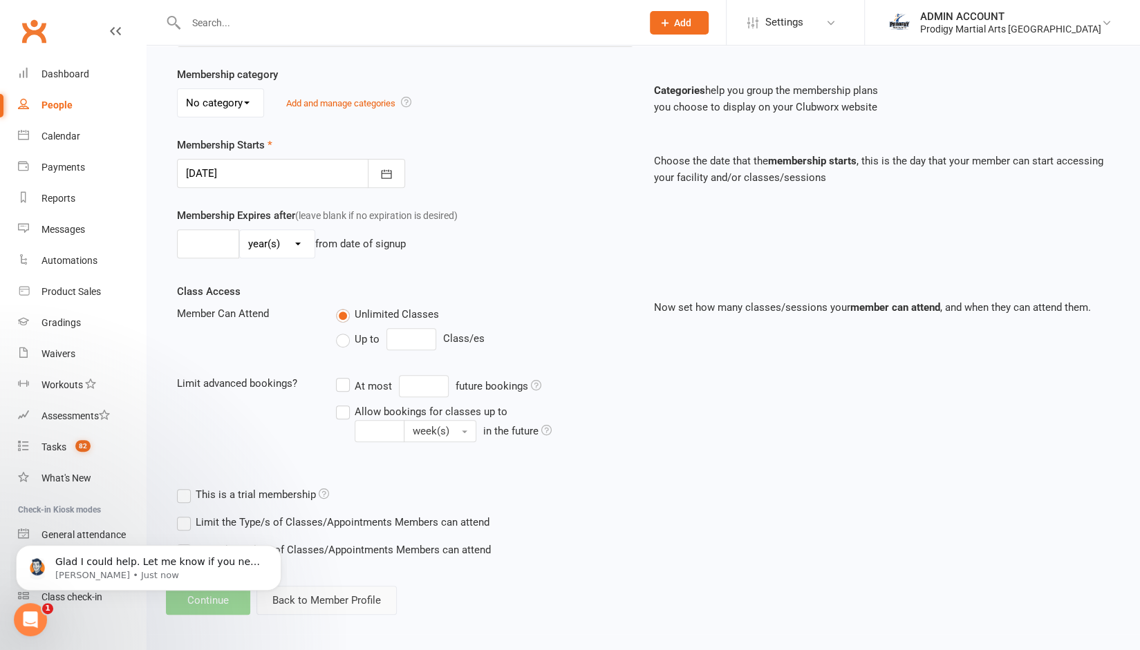
click at [317, 596] on button "Back to Member Profile" at bounding box center [326, 600] width 140 height 29
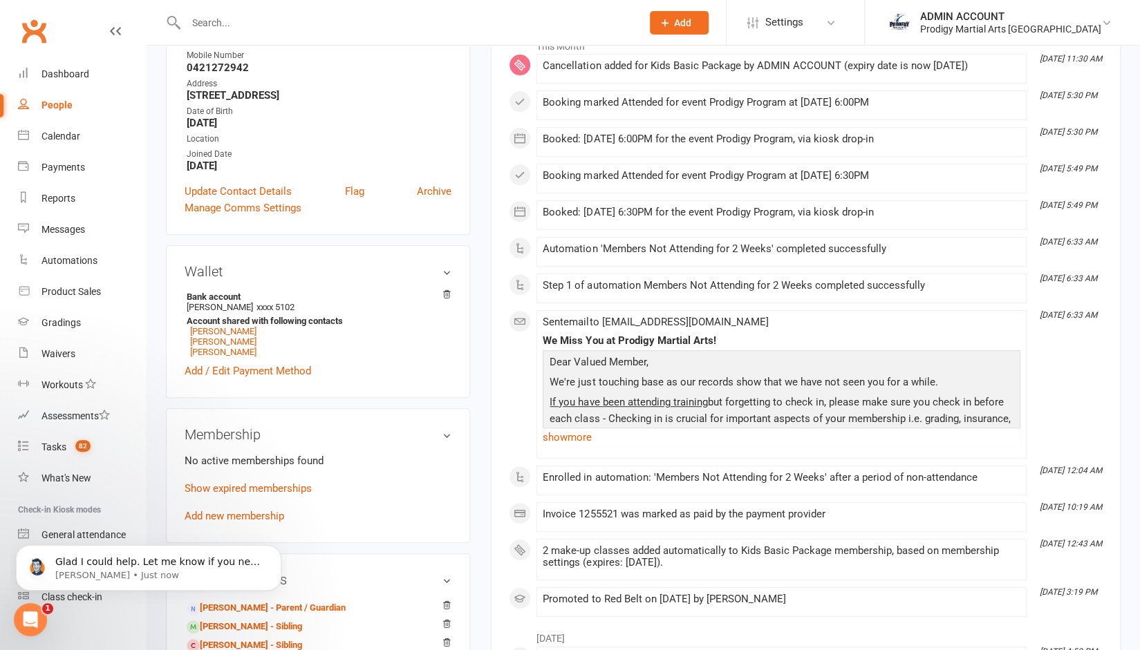
scroll to position [30, 0]
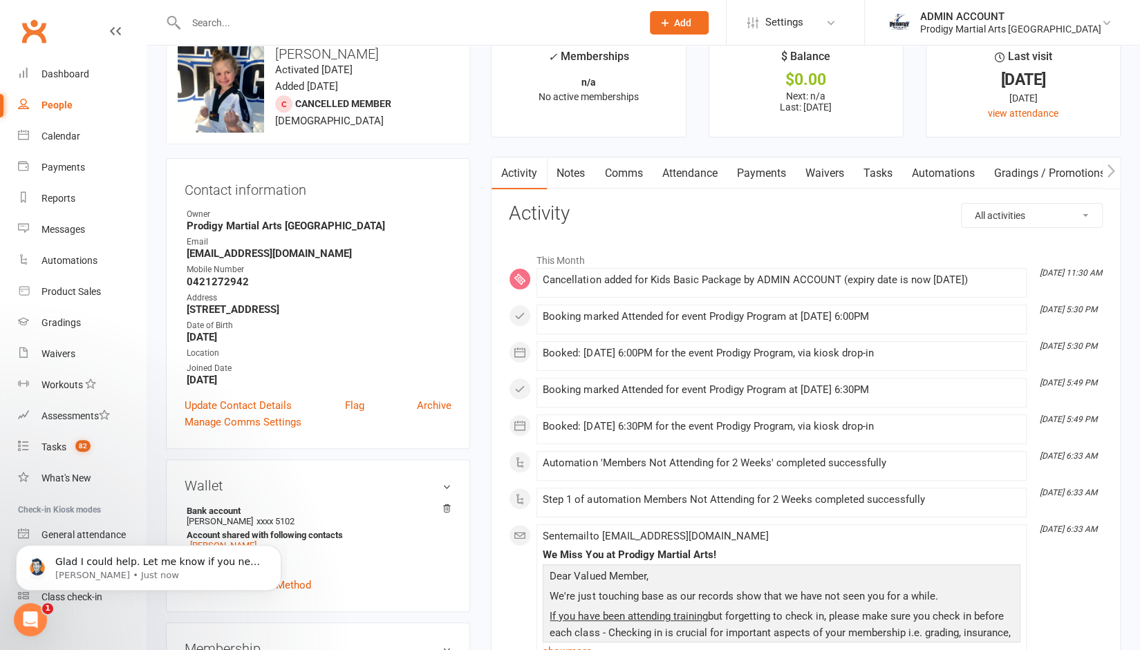
click at [763, 166] on link "Payments" at bounding box center [760, 174] width 68 height 32
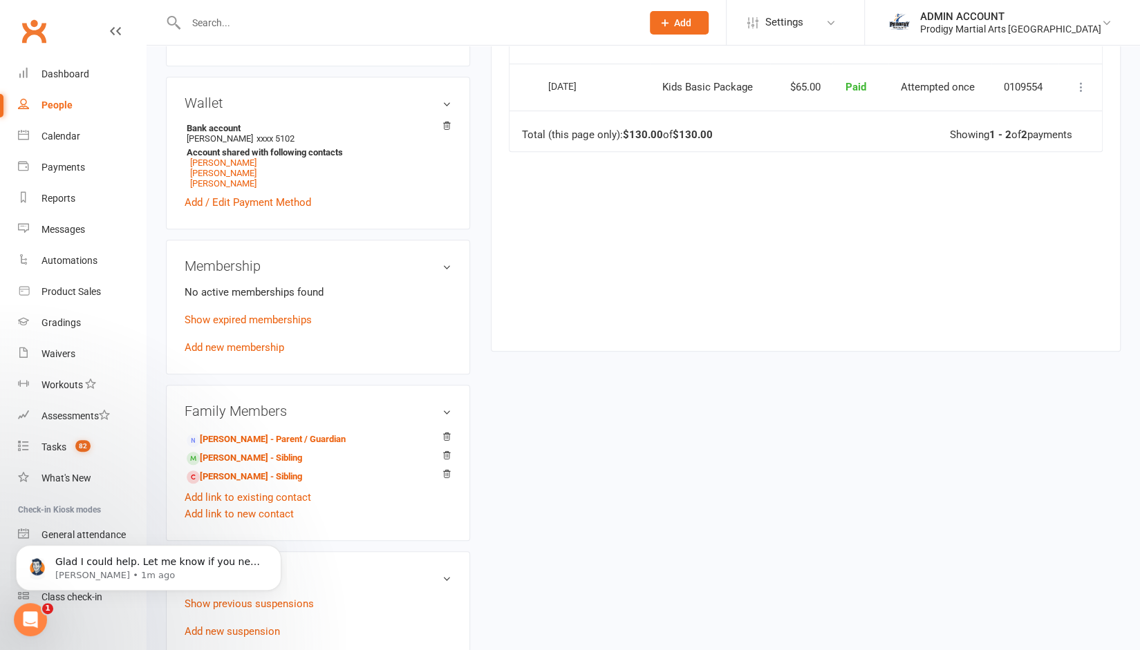
scroll to position [414, 0]
click at [247, 351] on link "Add new membership" at bounding box center [235, 347] width 100 height 12
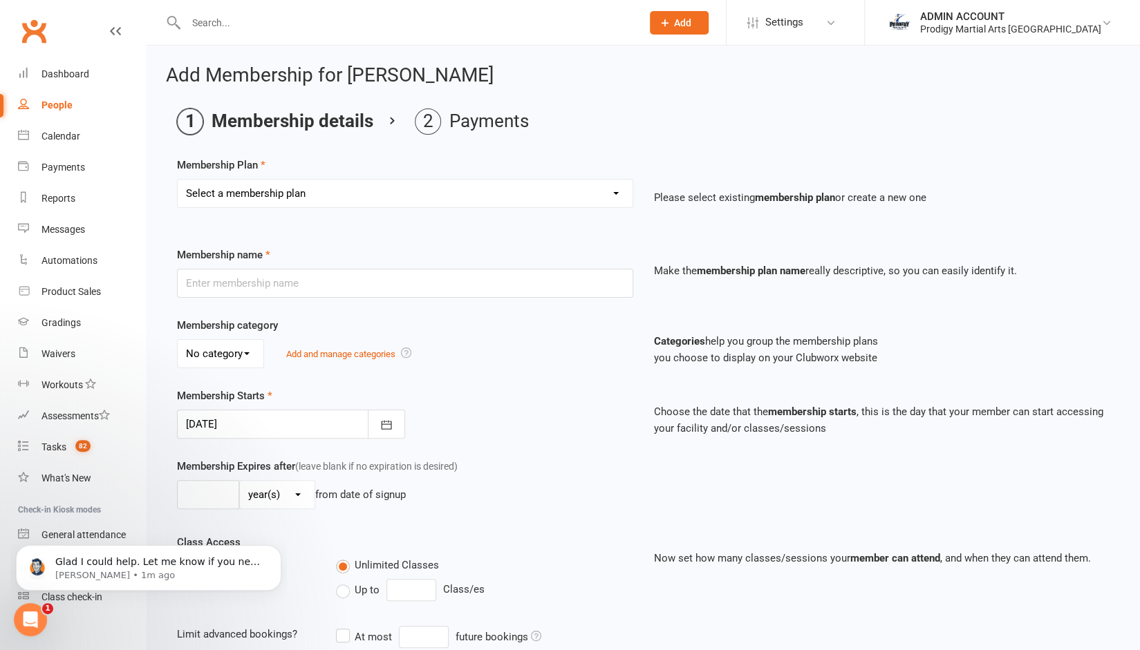
click at [338, 191] on select "Select a membership plan Create new Membership Plan NEW KIDS BASIC PACKAGE NEW …" at bounding box center [405, 194] width 455 height 28
select select "2"
click at [178, 180] on select "Select a membership plan Create new Membership Plan NEW KIDS BASIC PACKAGE NEW …" at bounding box center [405, 194] width 455 height 28
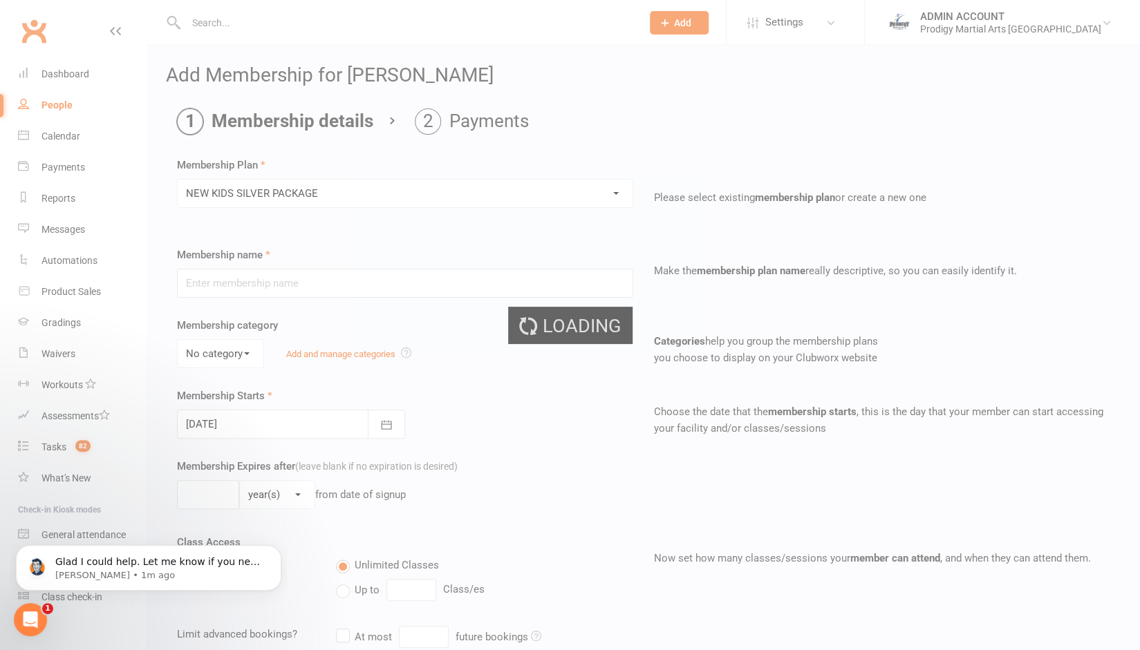
type input "NEW KIDS SILVER PACKAGE"
select select "1"
type input "0"
type input "4"
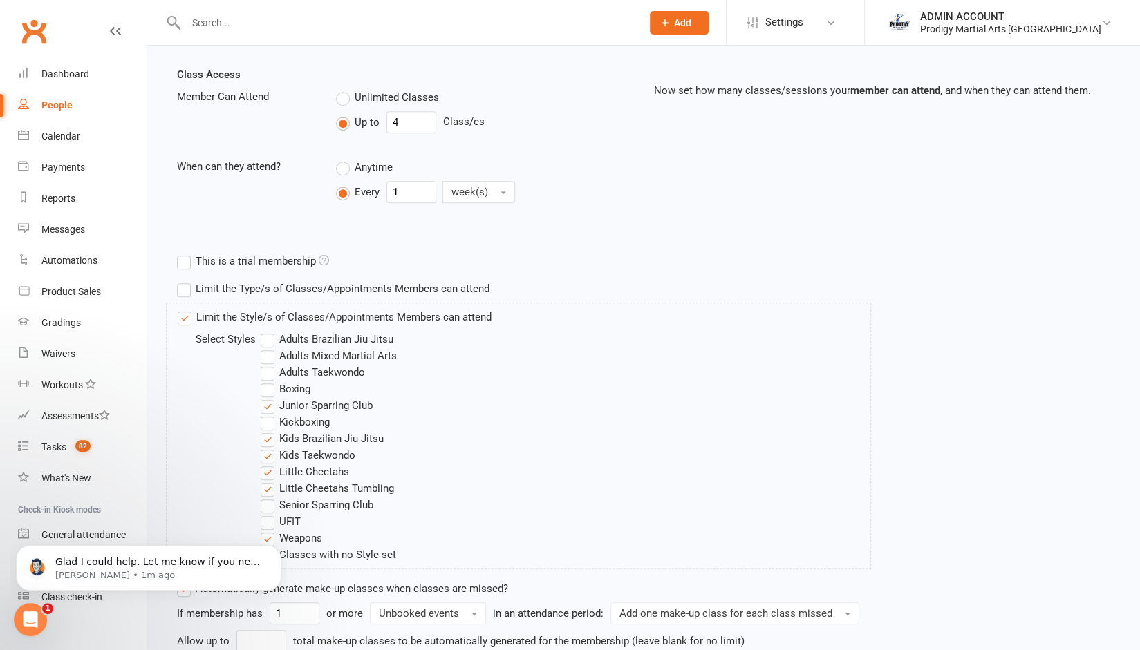
scroll to position [476, 0]
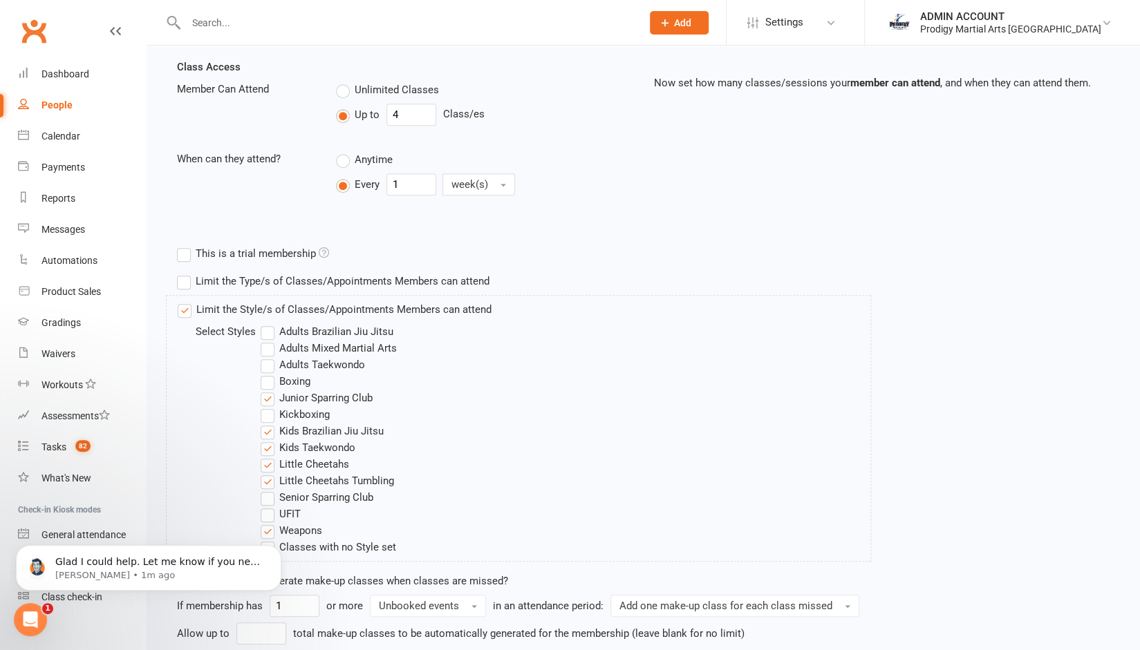
click at [290, 390] on label "Junior Sparring Club" at bounding box center [317, 398] width 112 height 17
click at [270, 390] on input "Junior Sparring Club" at bounding box center [265, 390] width 9 height 0
click at [283, 424] on label "Kids Brazilian Jiu Jitsu" at bounding box center [322, 431] width 123 height 17
click at [270, 423] on input "Kids Brazilian Jiu Jitsu" at bounding box center [265, 423] width 9 height 0
click at [274, 461] on label "Little Cheetahs" at bounding box center [305, 464] width 88 height 17
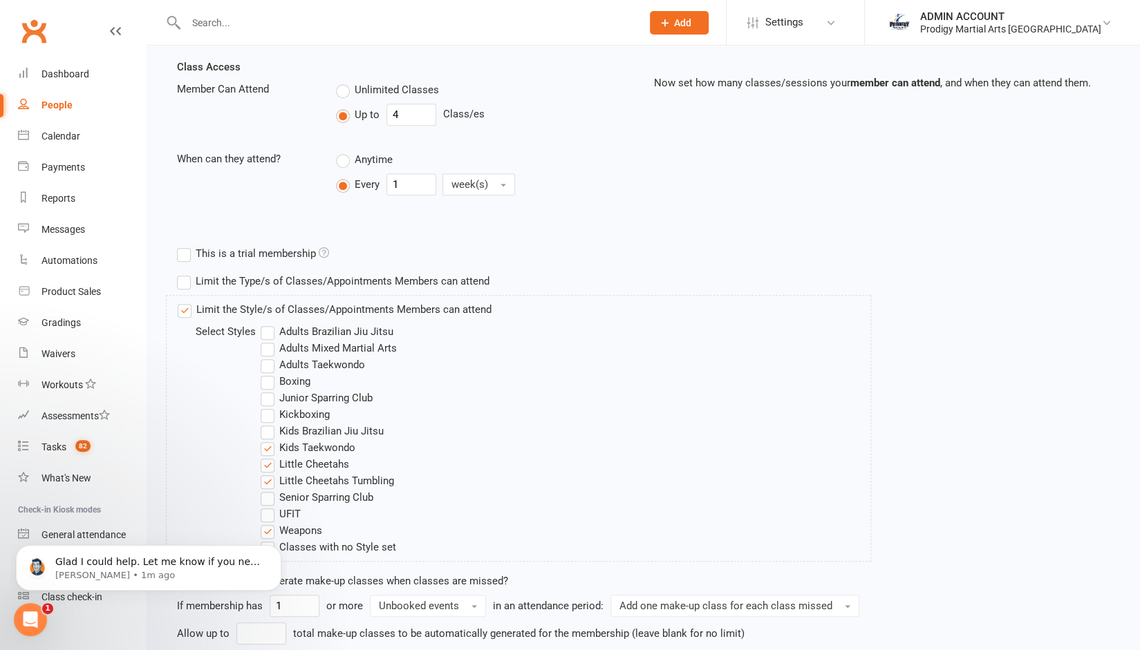
click at [270, 456] on input "Little Cheetahs" at bounding box center [265, 456] width 9 height 0
click at [267, 481] on label "Little Cheetahs Tumbling" at bounding box center [327, 481] width 133 height 17
click at [267, 473] on input "Little Cheetahs Tumbling" at bounding box center [265, 473] width 9 height 0
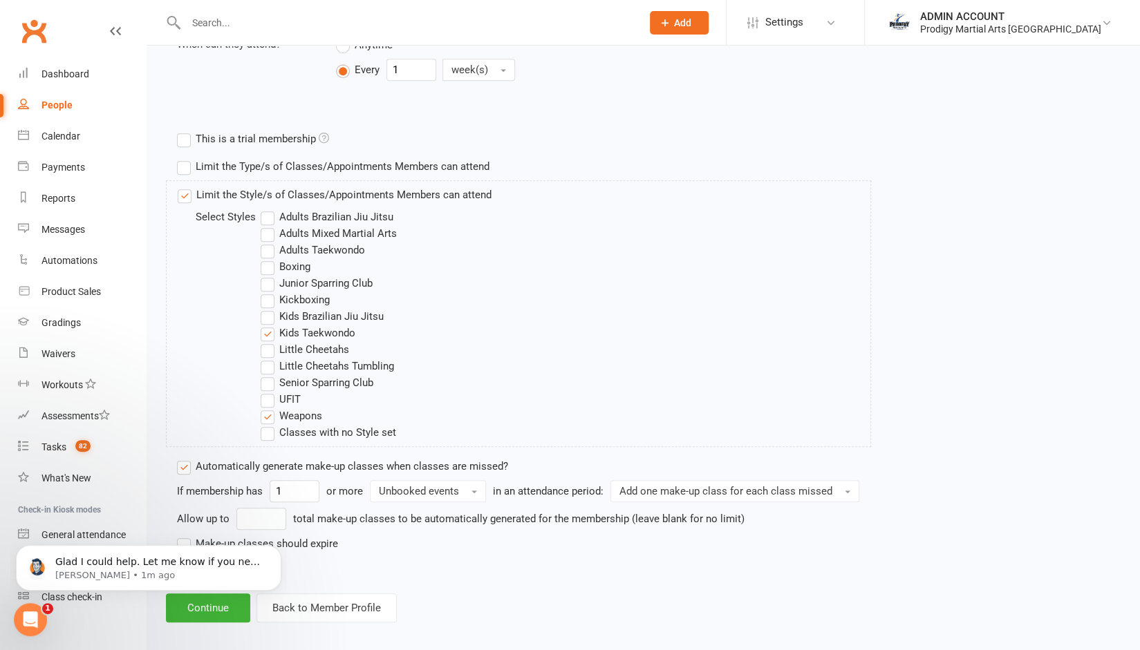
scroll to position [597, 0]
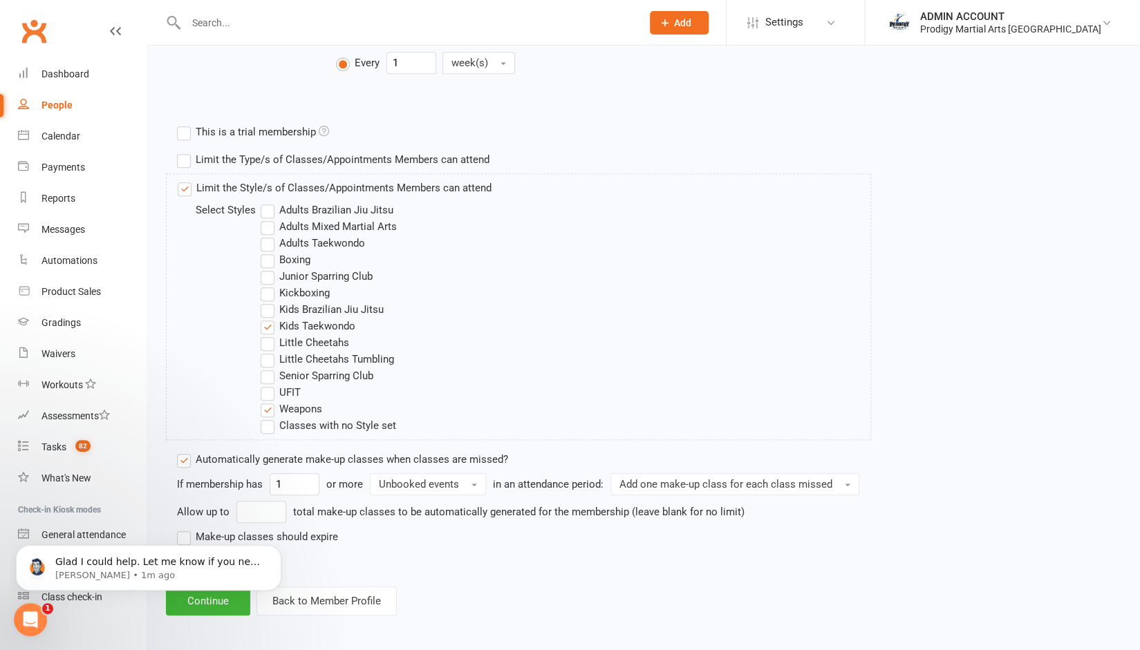
click at [189, 603] on body "Glad I could help. Let me know if you need anything else. [PERSON_NAME] • 1m ago" at bounding box center [148, 565] width 265 height 86
click at [30, 619] on icon "Open Intercom Messenger" at bounding box center [28, 617] width 10 height 11
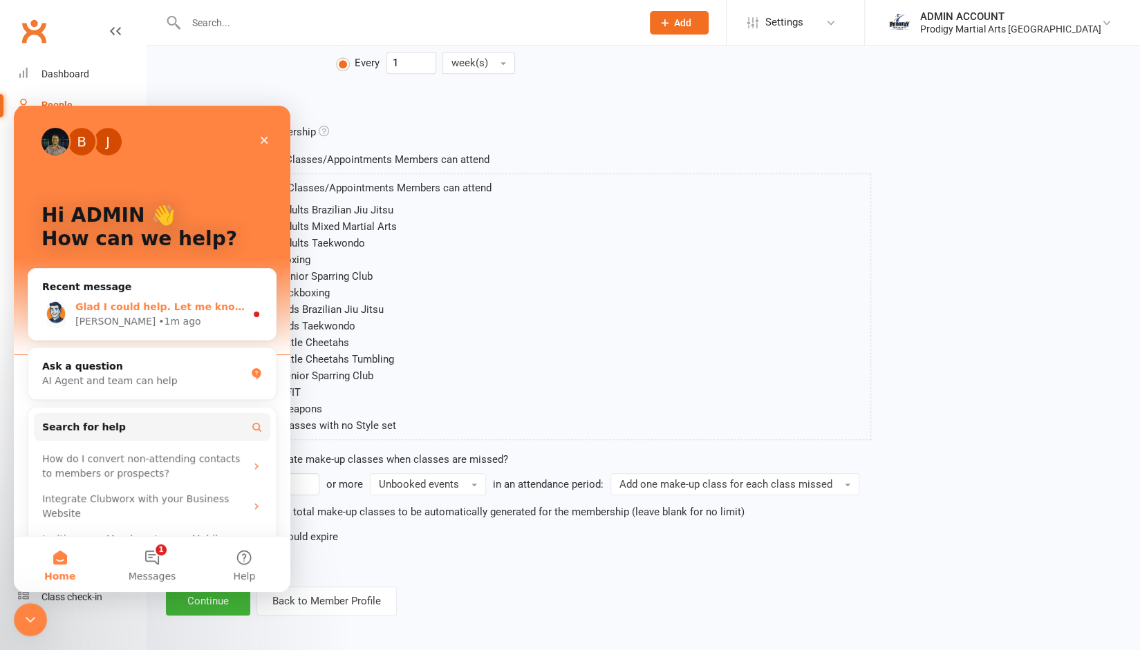
click at [148, 315] on div "[PERSON_NAME] • 1m ago" at bounding box center [160, 321] width 170 height 15
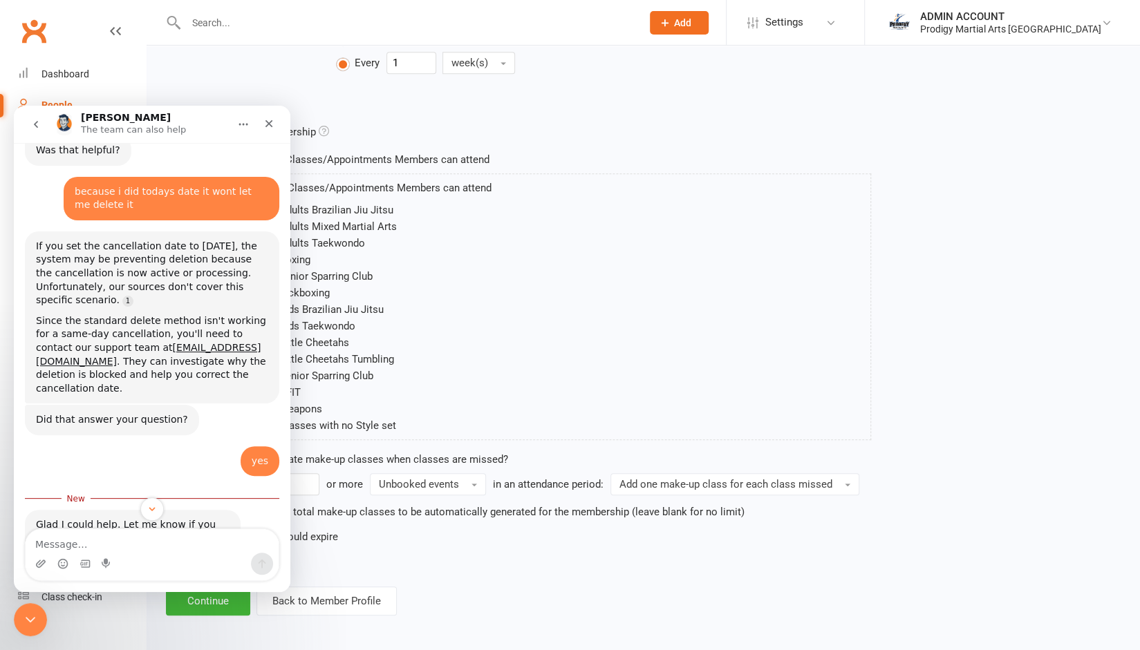
scroll to position [767, 0]
click at [36, 119] on icon "go back" at bounding box center [35, 124] width 11 height 11
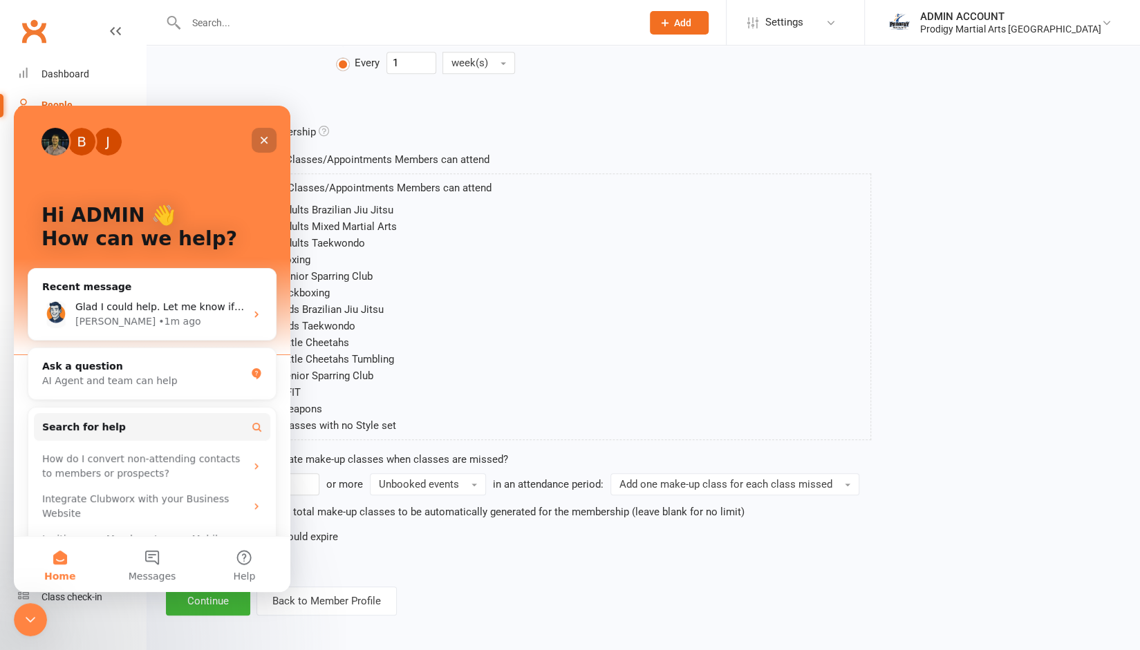
click at [260, 141] on icon "Close" at bounding box center [263, 140] width 11 height 11
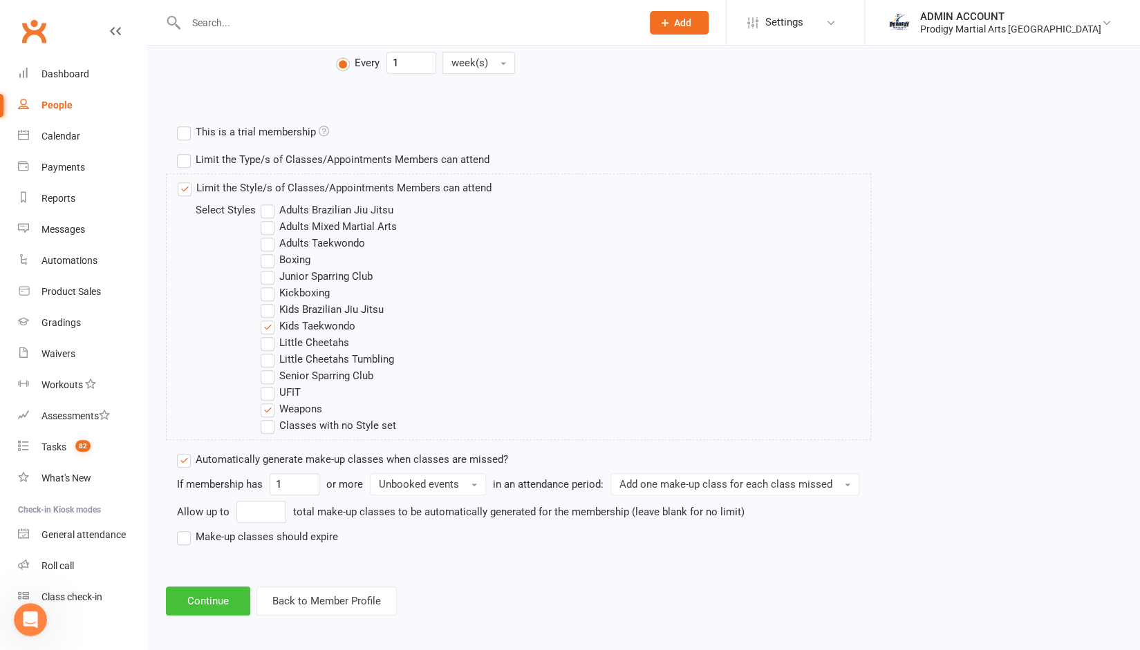
click at [198, 589] on button "Continue" at bounding box center [208, 601] width 84 height 29
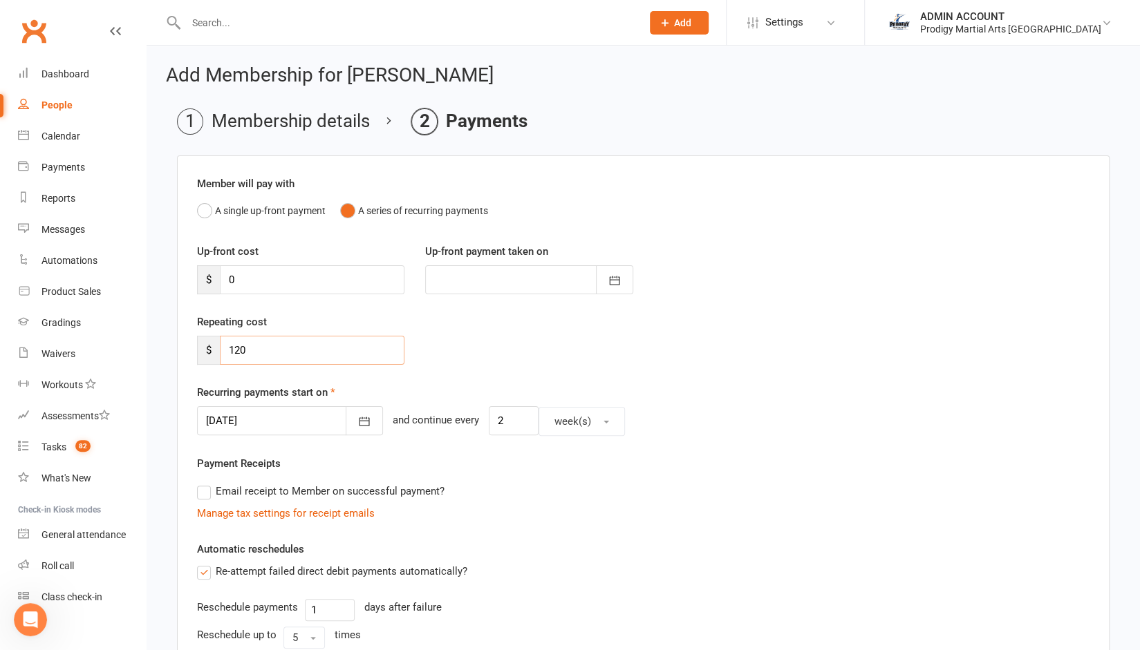
click at [253, 348] on input "120" at bounding box center [312, 350] width 185 height 29
type input "110"
click at [359, 417] on icon "button" at bounding box center [364, 421] width 10 height 9
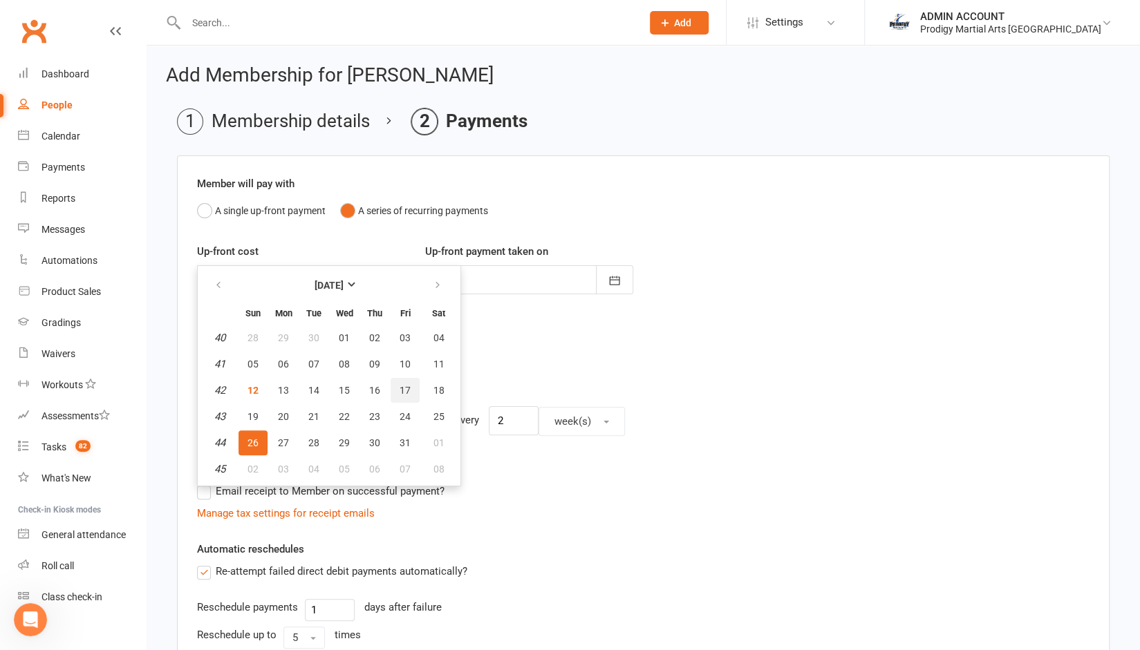
click at [404, 386] on span "17" at bounding box center [404, 390] width 11 height 11
type input "[DATE]"
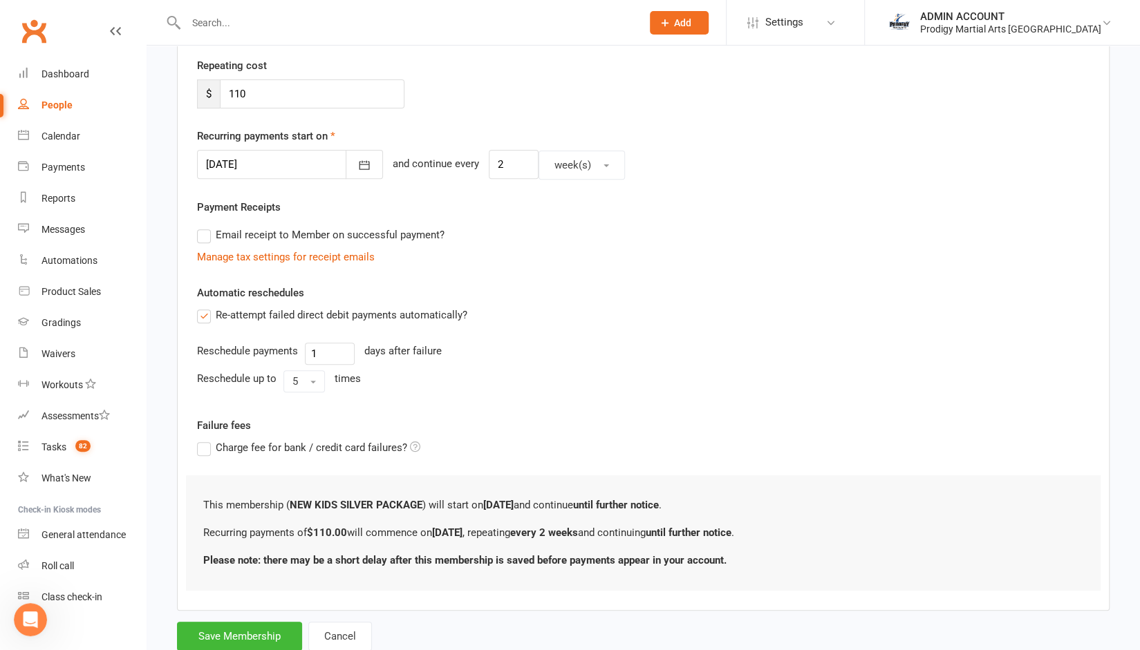
scroll to position [257, 0]
click at [304, 380] on button "5" at bounding box center [303, 381] width 41 height 22
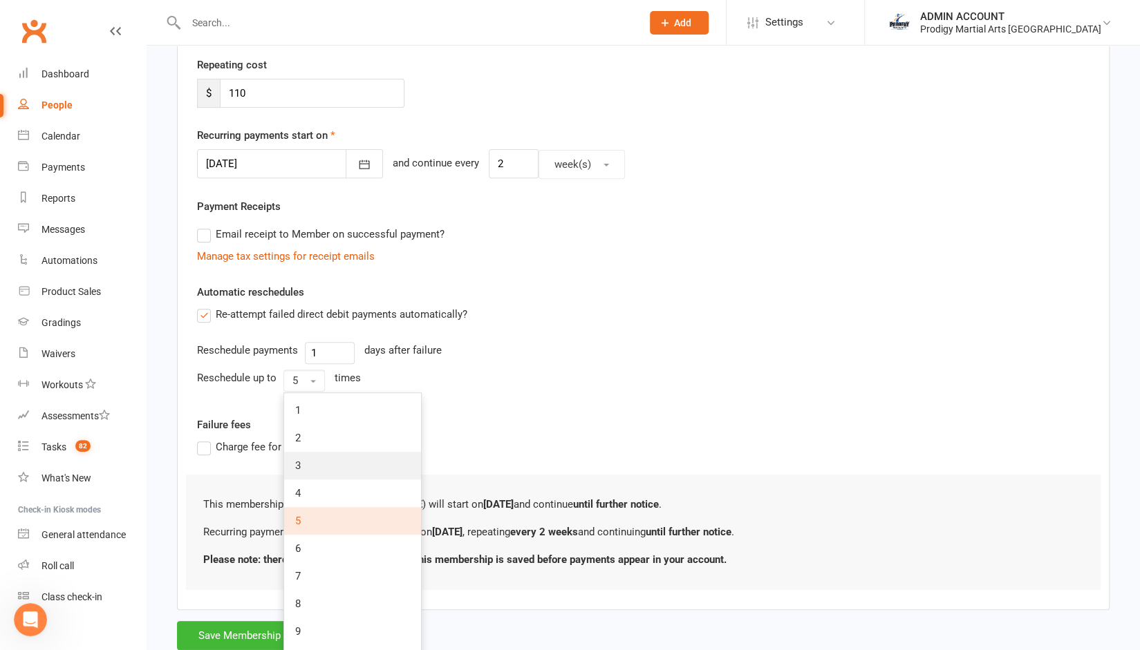
click at [318, 455] on link "3" at bounding box center [352, 466] width 137 height 28
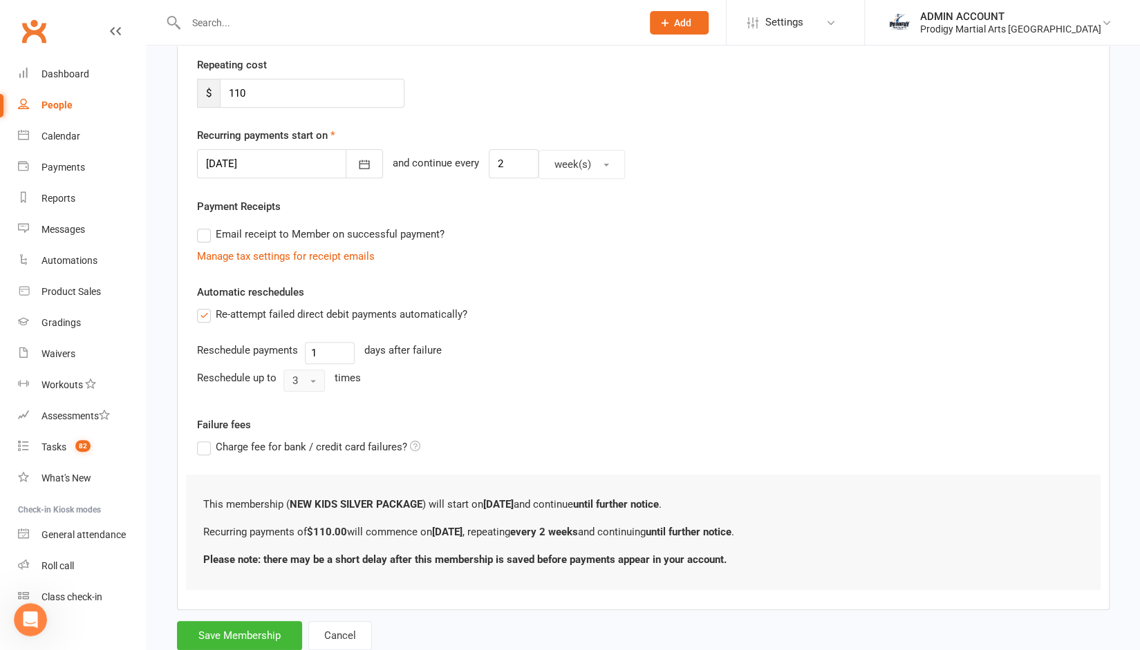
scroll to position [296, 0]
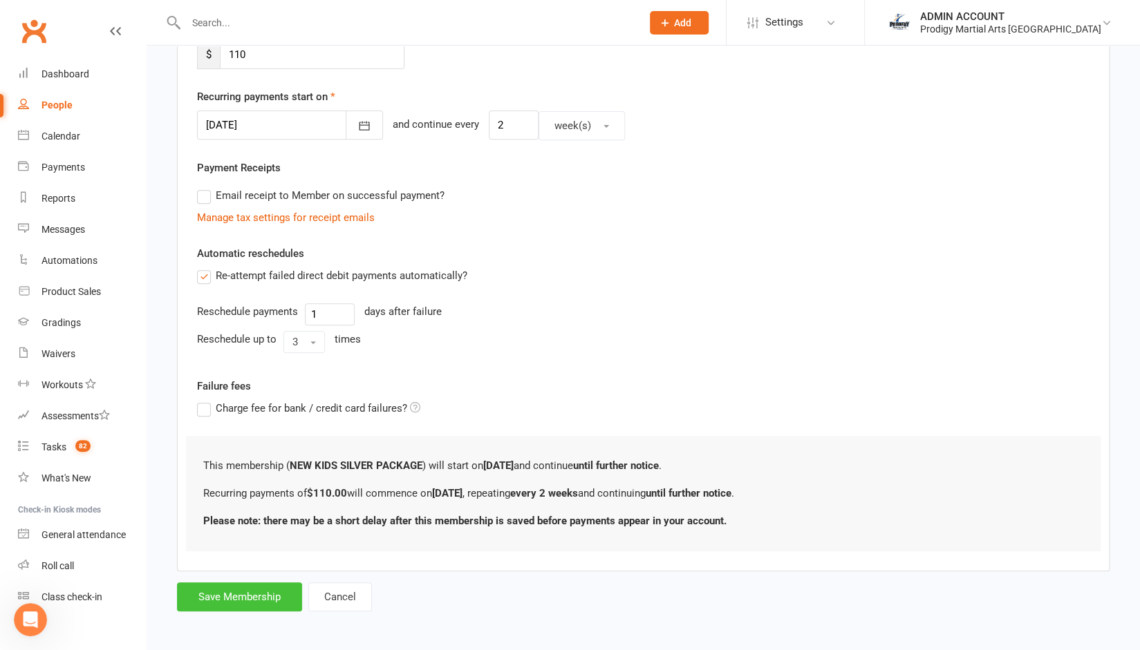
click at [209, 595] on button "Save Membership" at bounding box center [239, 597] width 125 height 29
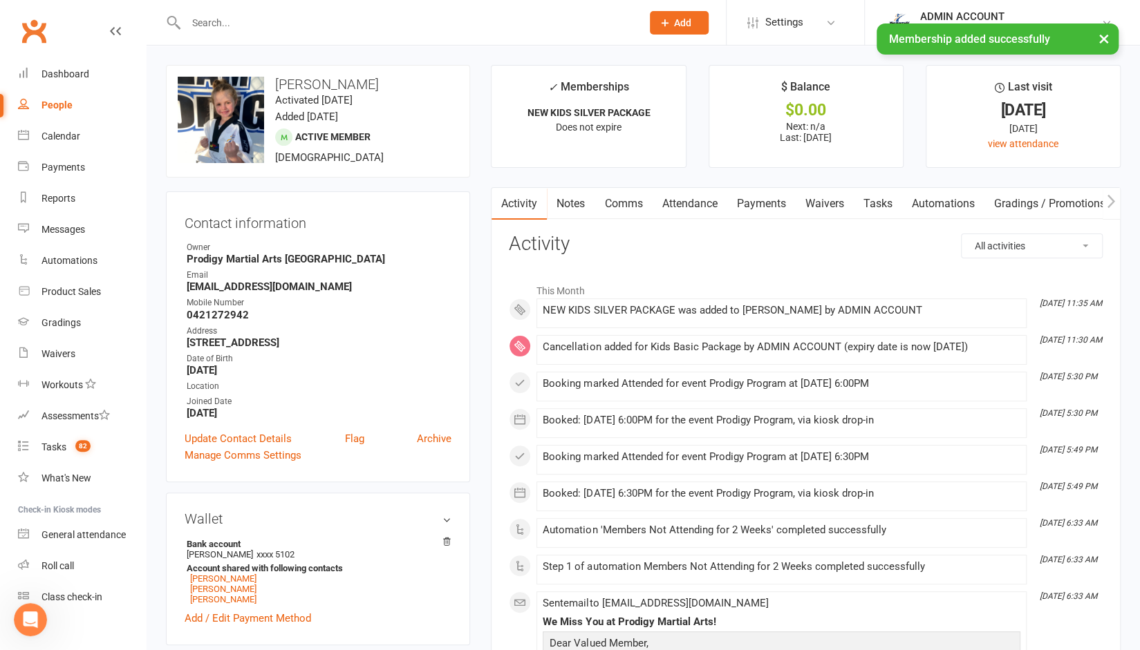
click at [578, 203] on link "Notes" at bounding box center [571, 204] width 48 height 32
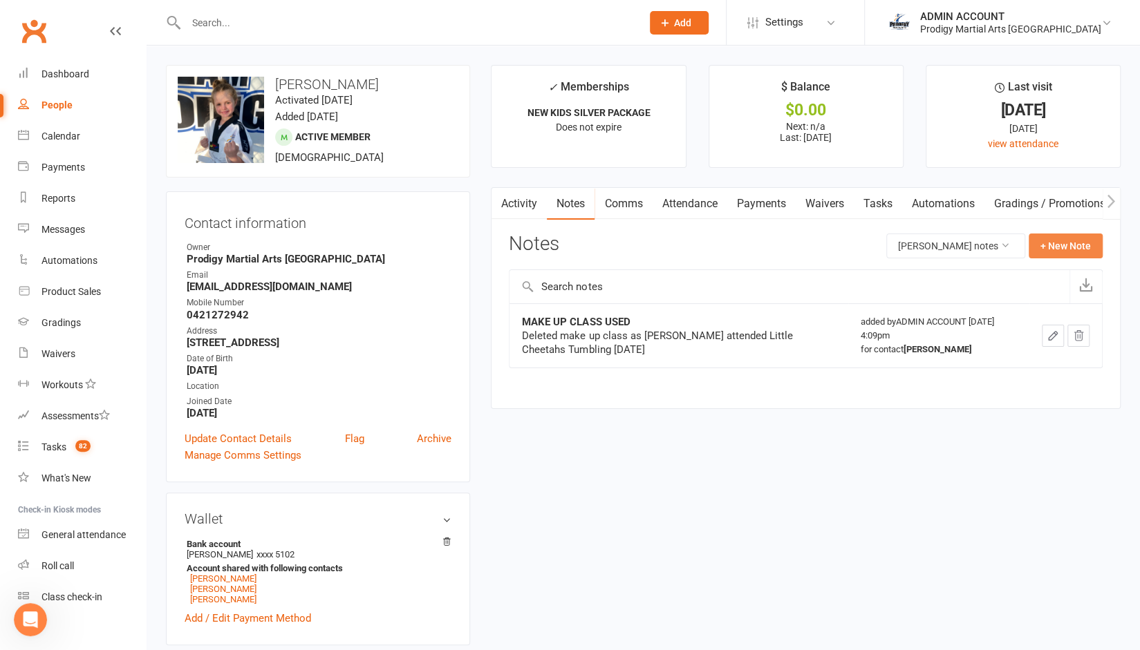
click at [1048, 246] on button "+ New Note" at bounding box center [1065, 246] width 74 height 25
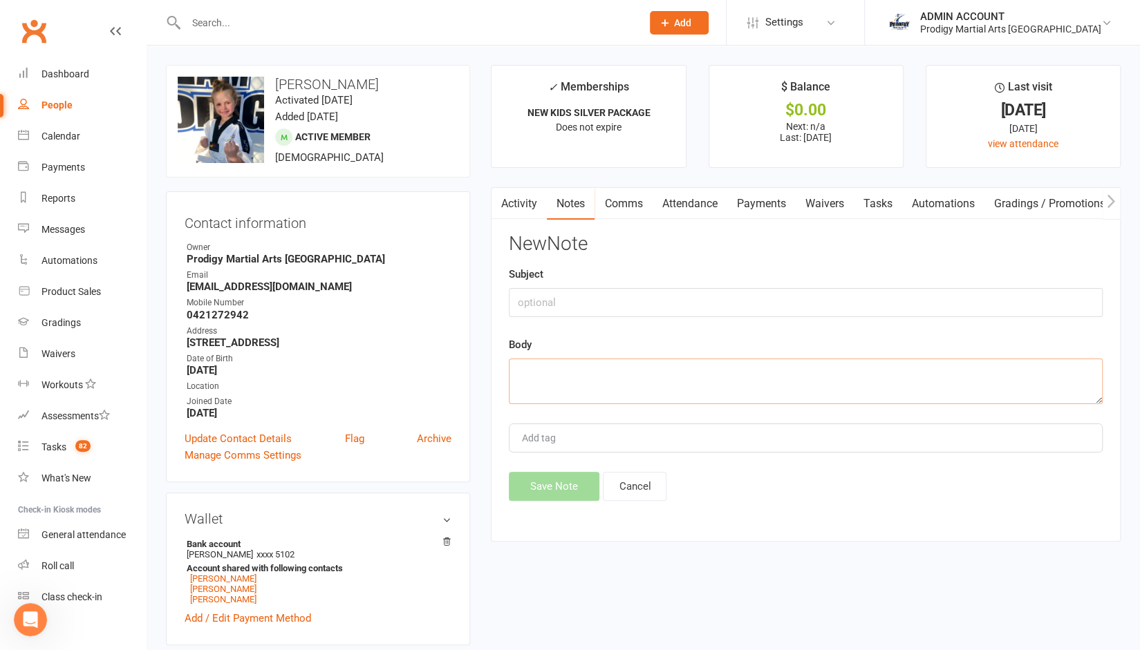
click at [574, 380] on textarea at bounding box center [806, 382] width 594 height 46
type textarea "Upgraded approved via email"
click at [552, 485] on button "Save Note" at bounding box center [554, 486] width 91 height 29
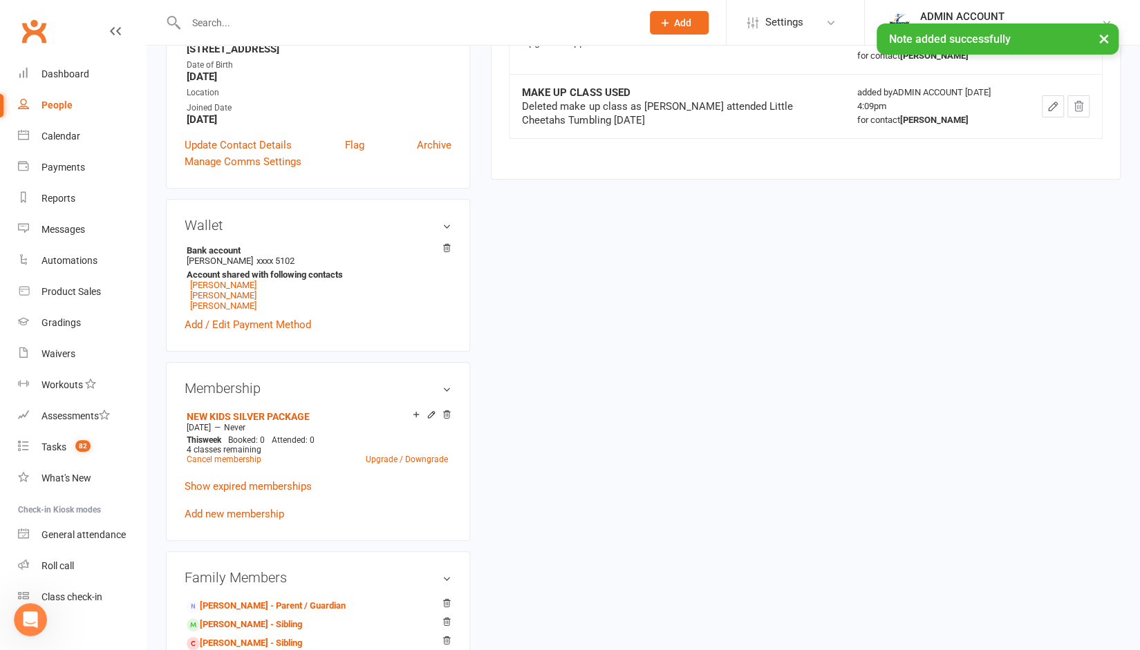
scroll to position [304, 0]
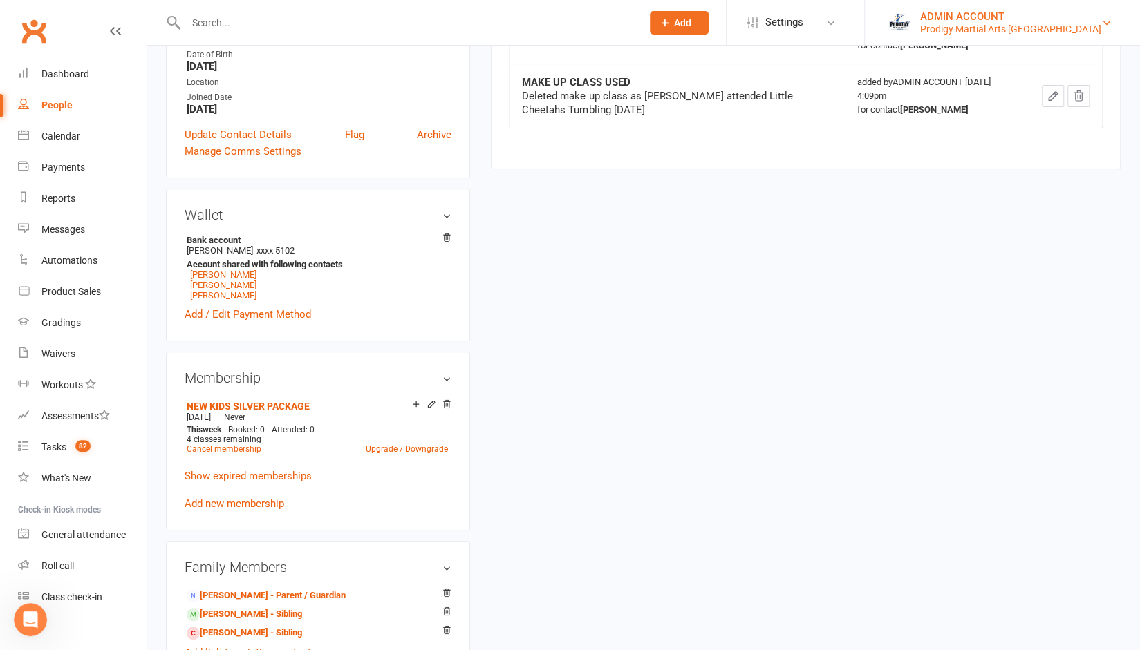
click at [979, 23] on div "Prodigy Martial Arts [GEOGRAPHIC_DATA]" at bounding box center [1010, 29] width 181 height 12
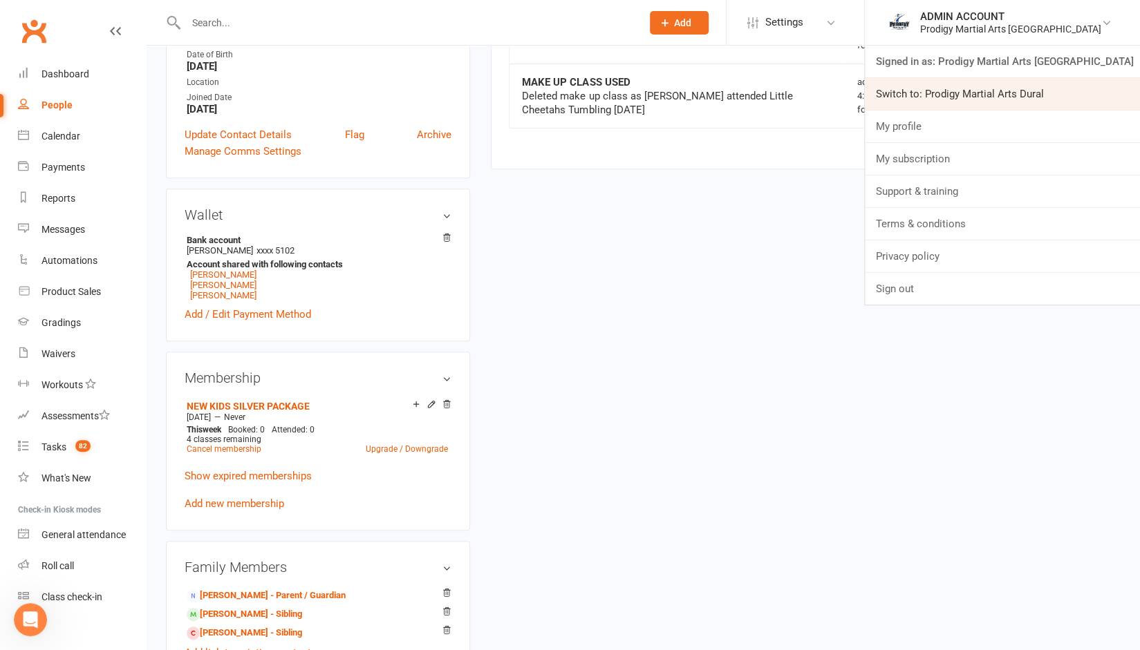
click at [983, 82] on link "Switch to: Prodigy Martial Arts Dural" at bounding box center [1002, 94] width 275 height 32
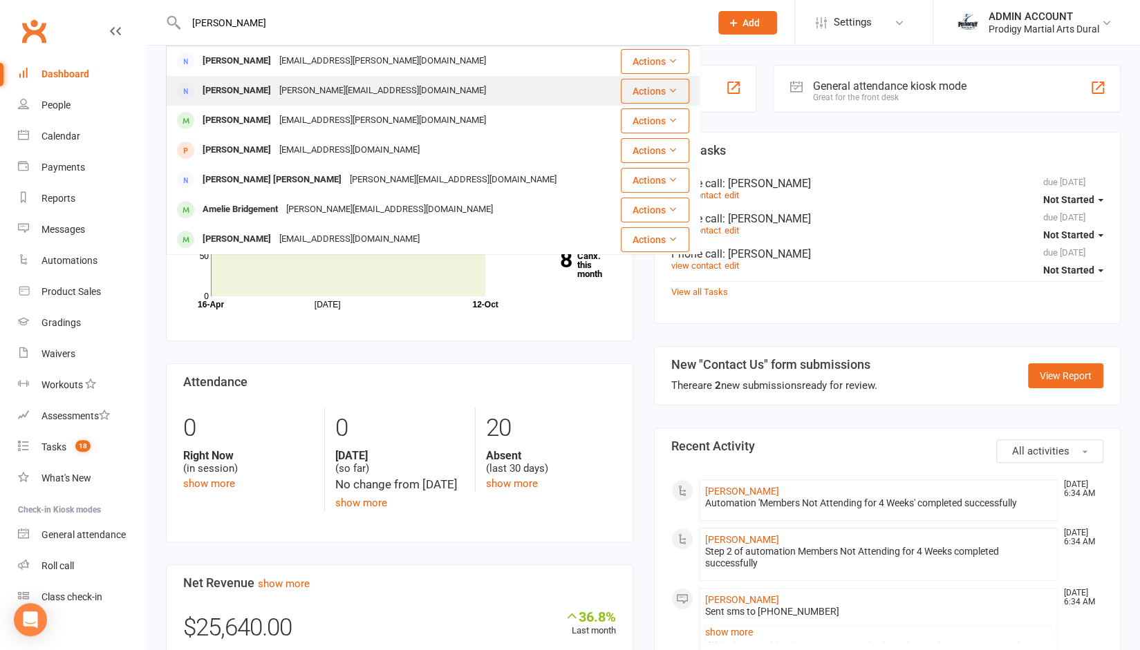
type input "[PERSON_NAME]"
click at [238, 87] on div "Jessie Chen" at bounding box center [236, 91] width 77 height 20
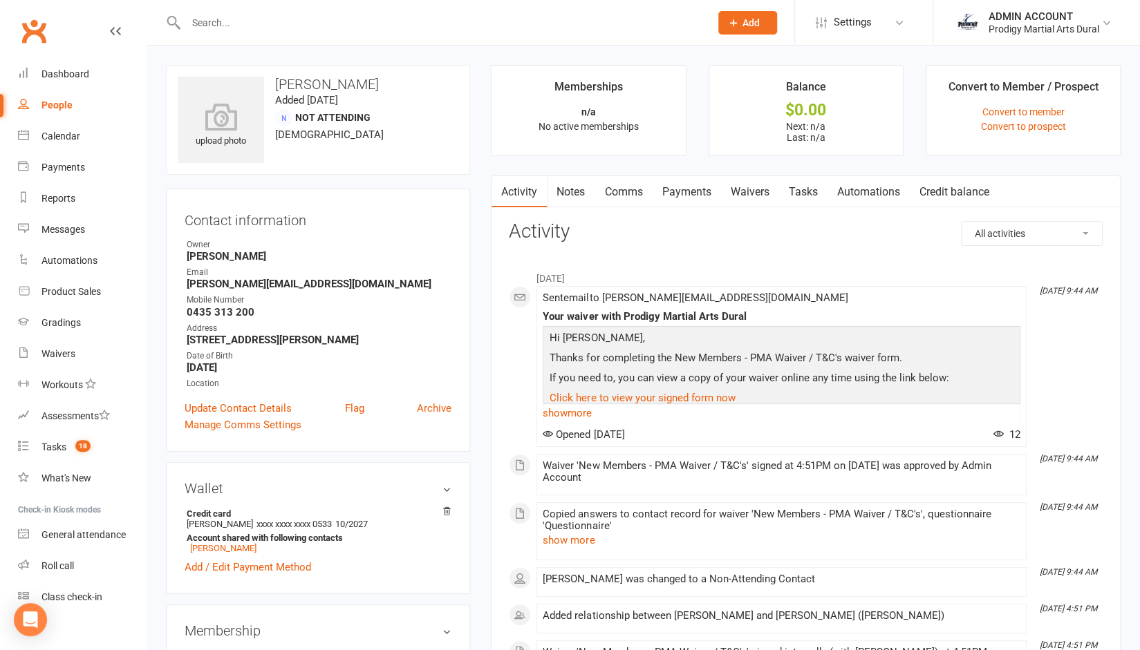
click at [757, 196] on link "Waivers" at bounding box center [749, 192] width 58 height 32
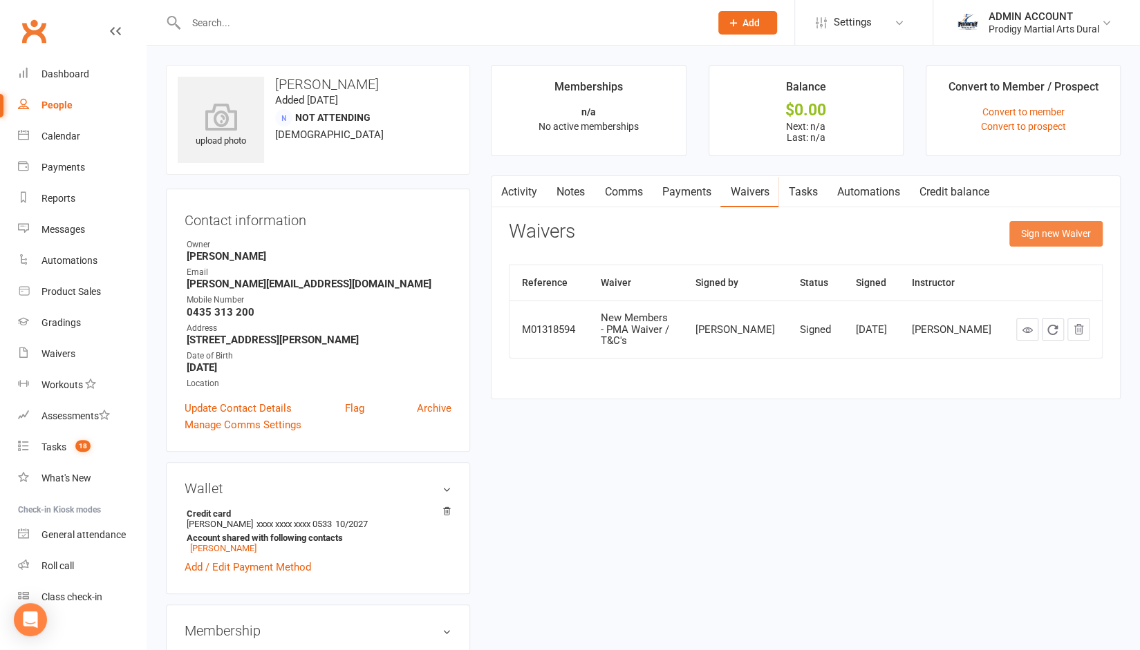
click at [1027, 227] on button "Sign new Waiver" at bounding box center [1055, 233] width 93 height 25
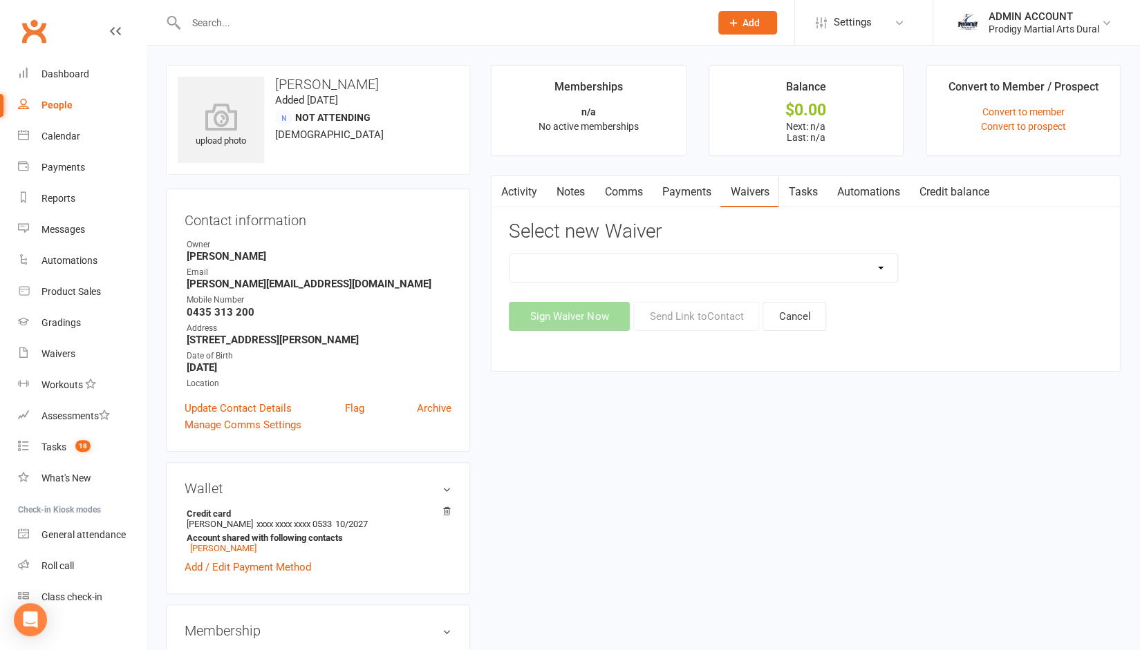
click at [787, 270] on select "Casual Classes Change of Payment Details New Members - PMA Waiver / T&C's New M…" at bounding box center [702, 268] width 387 height 28
select select "12102"
click at [509, 254] on select "Casual Classes Change of Payment Details New Members - PMA Waiver / T&C's New M…" at bounding box center [702, 268] width 387 height 28
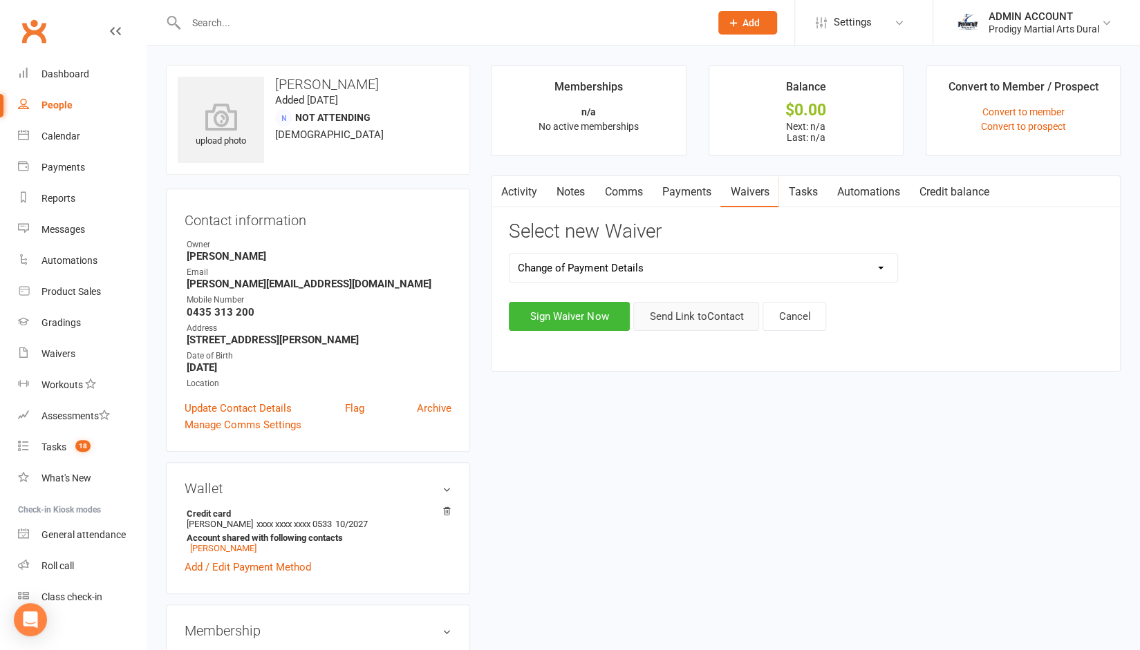
click at [683, 311] on button "Send Link to Contact" at bounding box center [696, 316] width 126 height 29
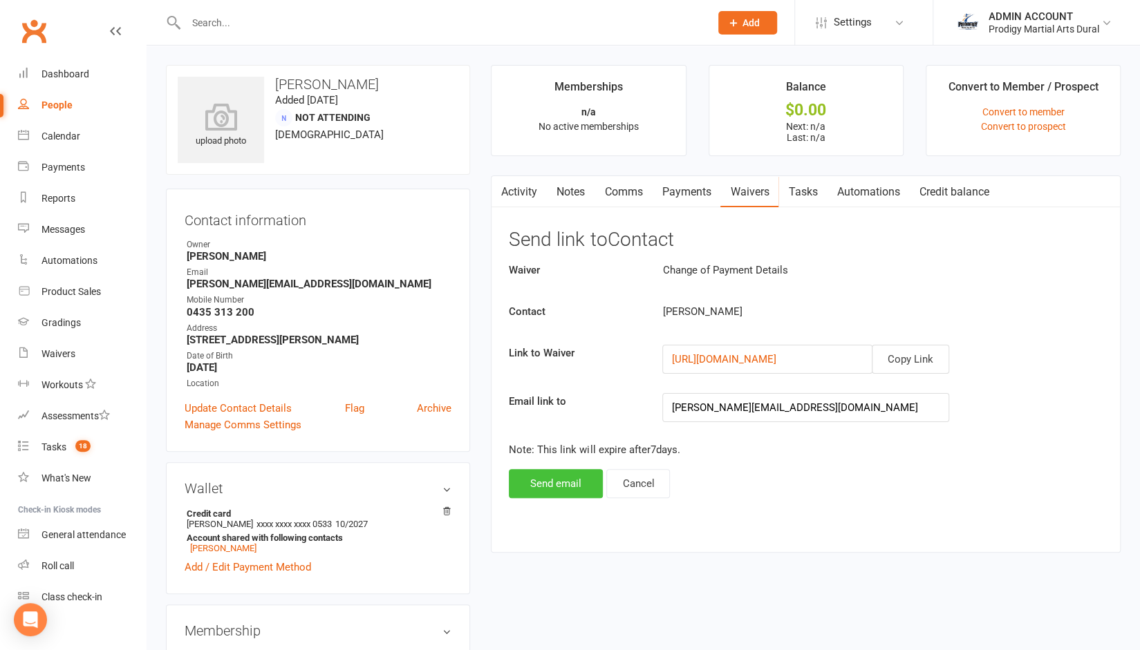
click at [550, 479] on button "Send email" at bounding box center [556, 483] width 94 height 29
